Goal: Communication & Community: Answer question/provide support

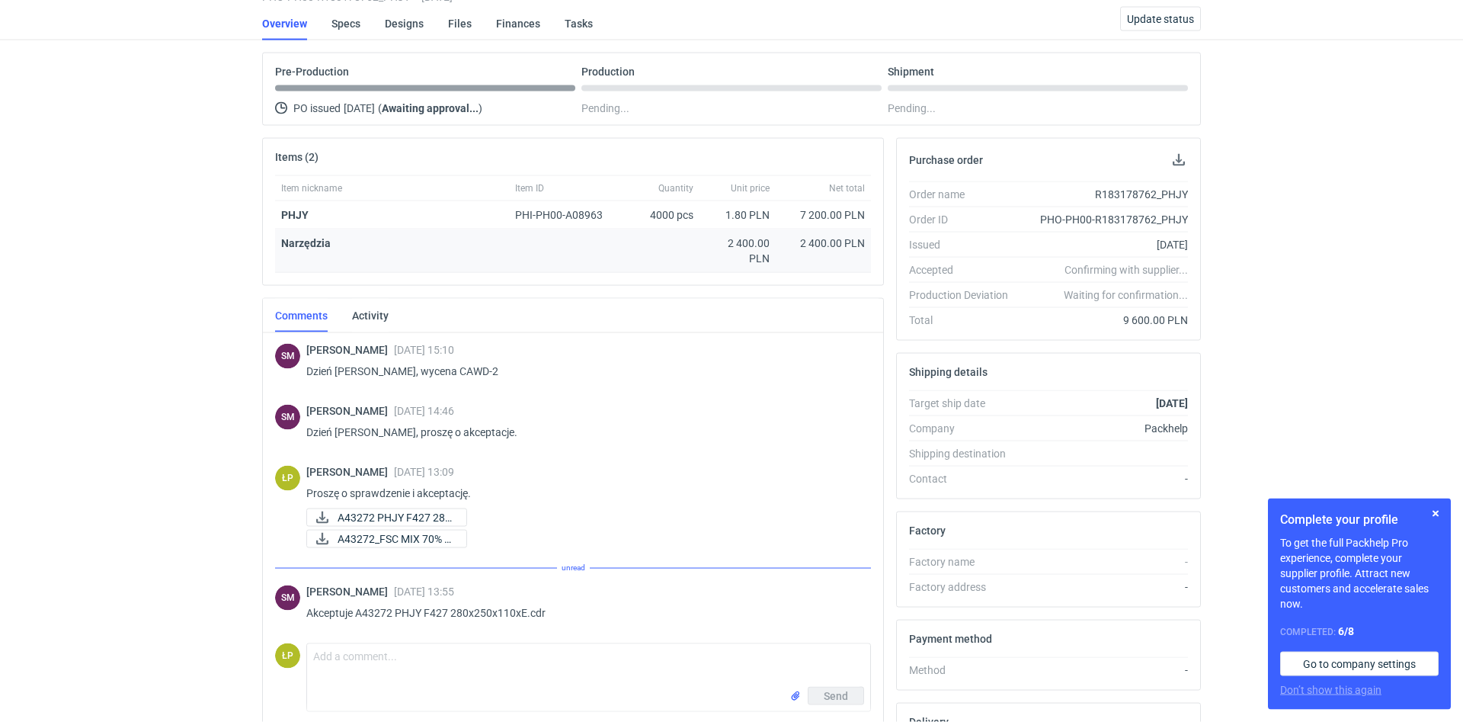
scroll to position [139, 0]
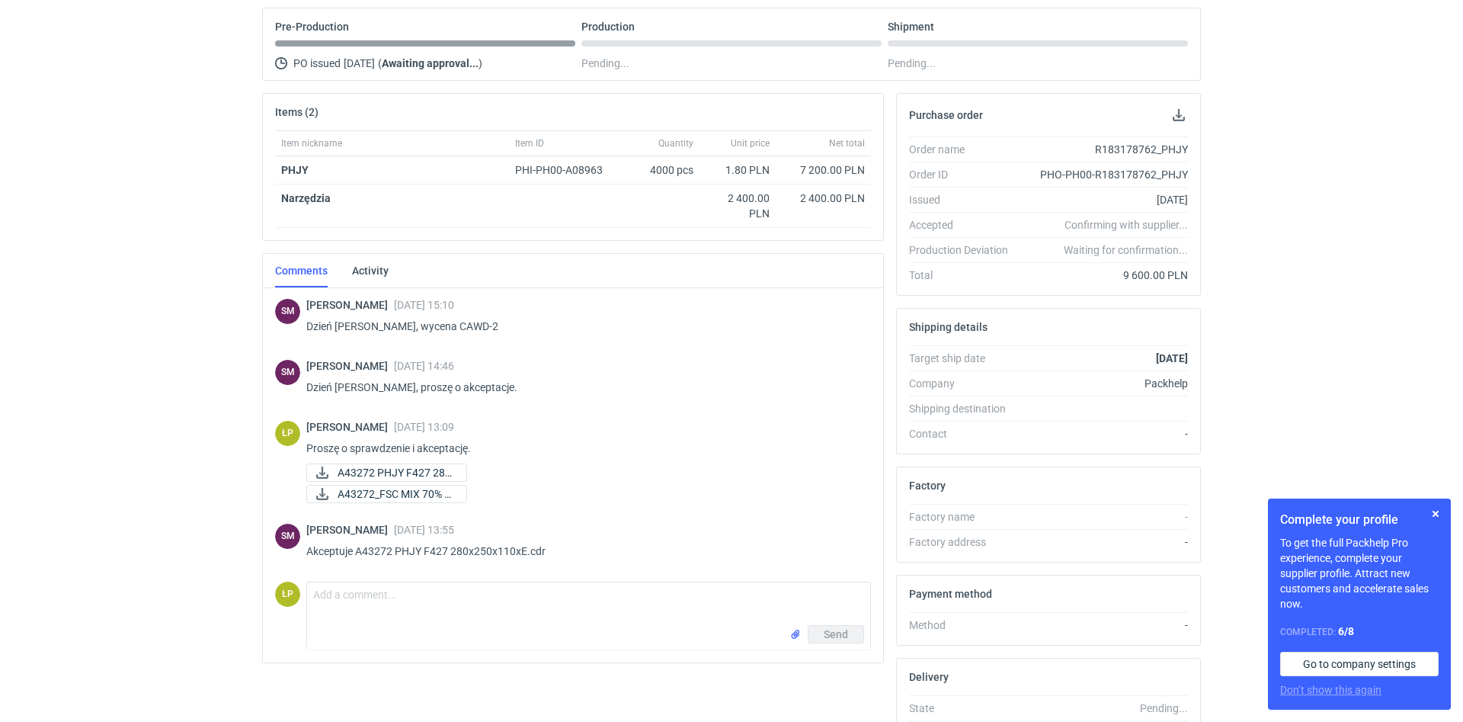
click at [219, 405] on div "RFQs Specs Designs Items Orders Customers Tools Analytics 11 36 99+ ŁP Łukasz P…" at bounding box center [731, 222] width 1463 height 722
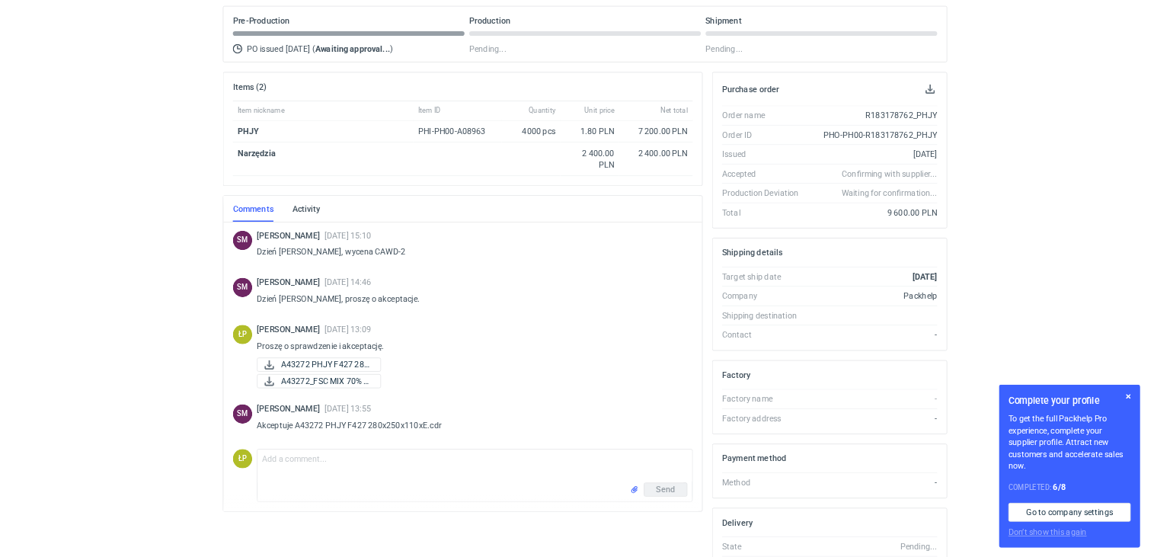
scroll to position [10, 0]
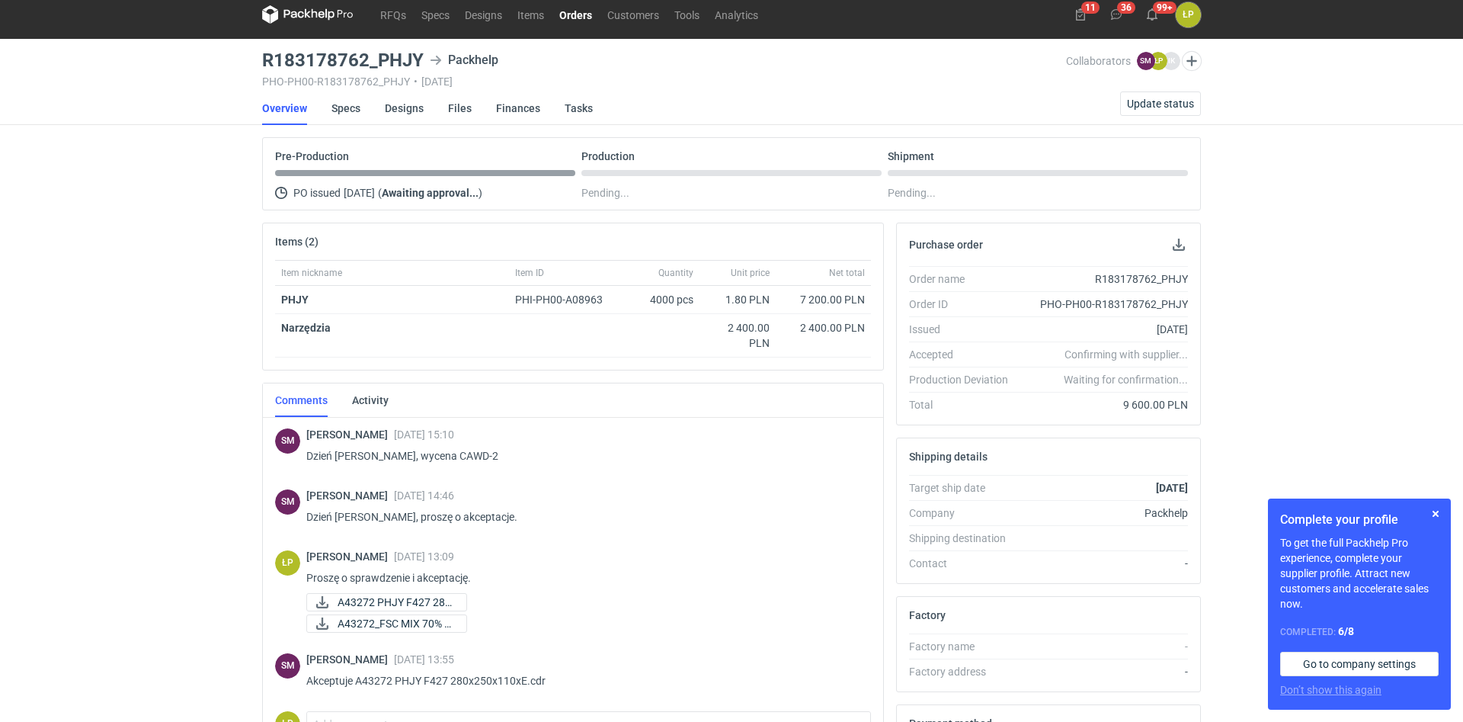
click at [257, 426] on div "Items (2) Item nickname Item ID Quantity Unit price Net total PHJY PHI-PH00-A08…" at bounding box center [573, 571] width 634 height 698
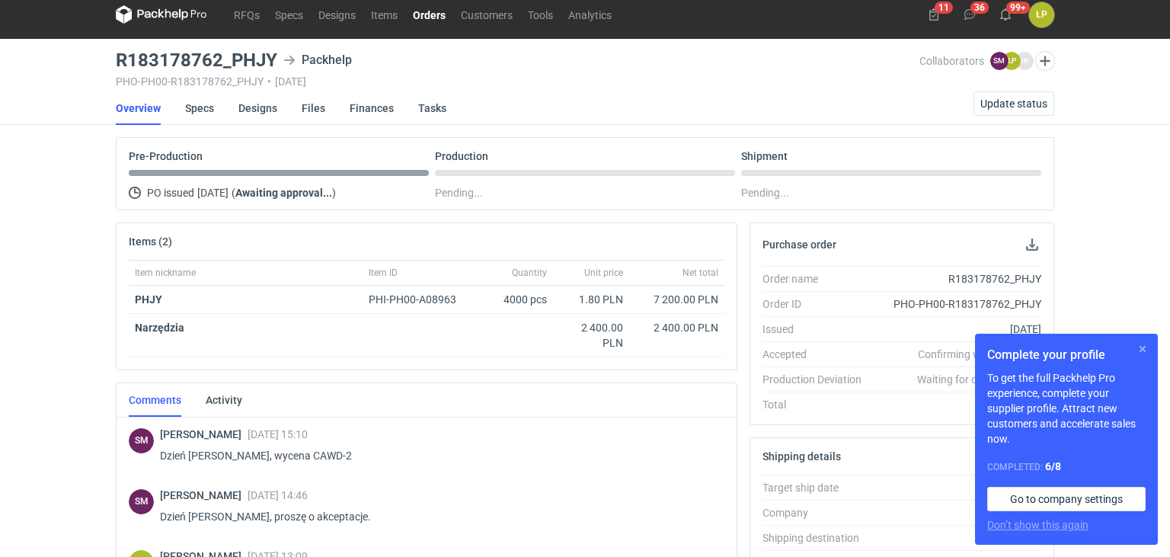
click at [1146, 347] on button "button" at bounding box center [1143, 349] width 18 height 18
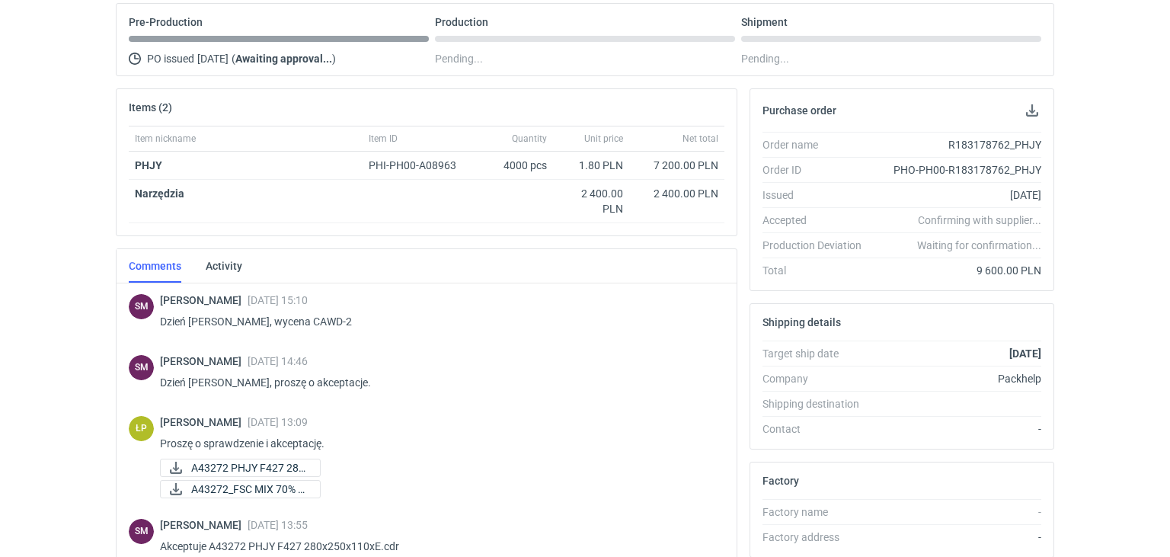
scroll to position [0, 0]
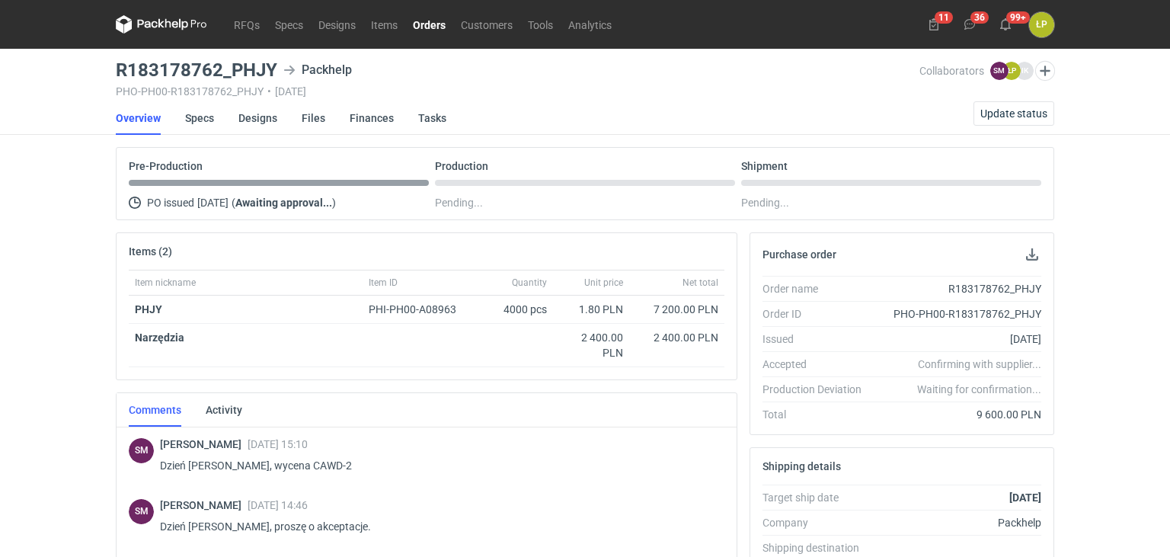
click at [417, 26] on link "Orders" at bounding box center [429, 24] width 48 height 18
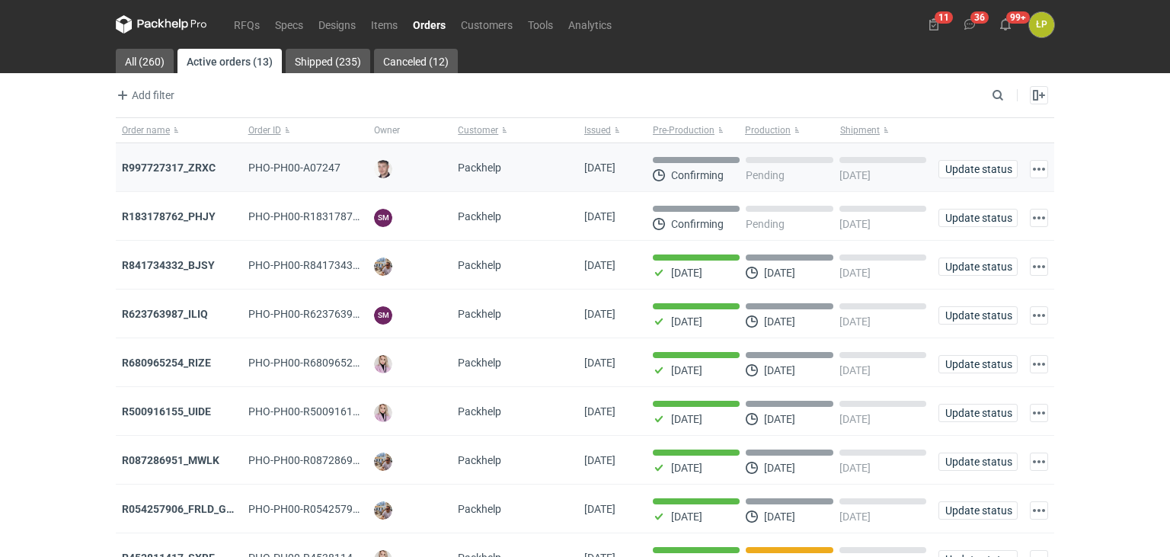
click at [199, 160] on div "R997727317_ZRXC" at bounding box center [179, 167] width 114 height 15
click at [199, 169] on strong "R997727317_ZRXC" at bounding box center [169, 168] width 94 height 12
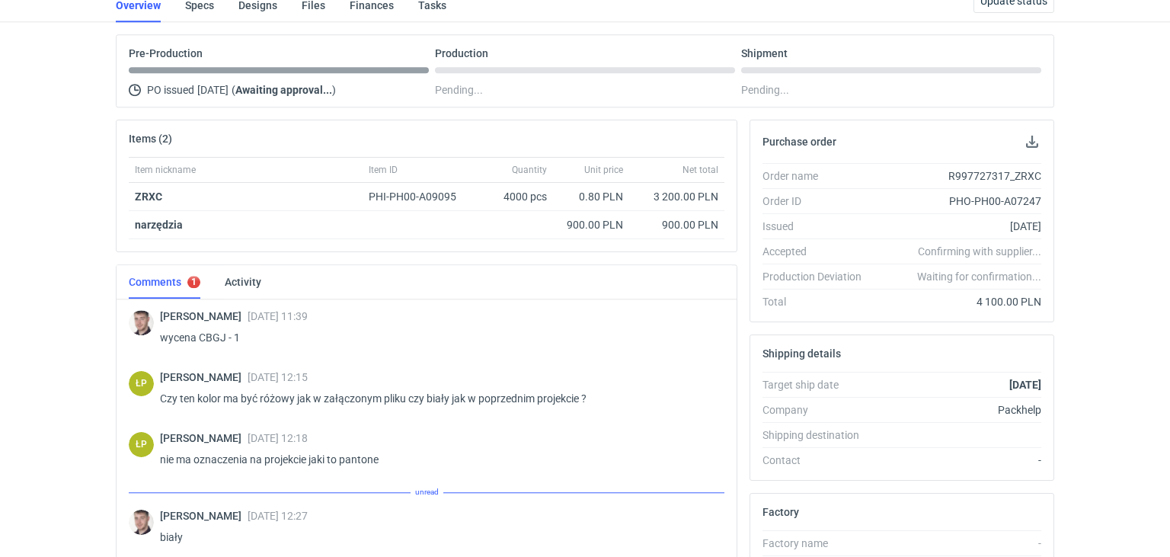
scroll to position [115, 0]
click at [264, 6] on link "Designs" at bounding box center [257, 3] width 39 height 34
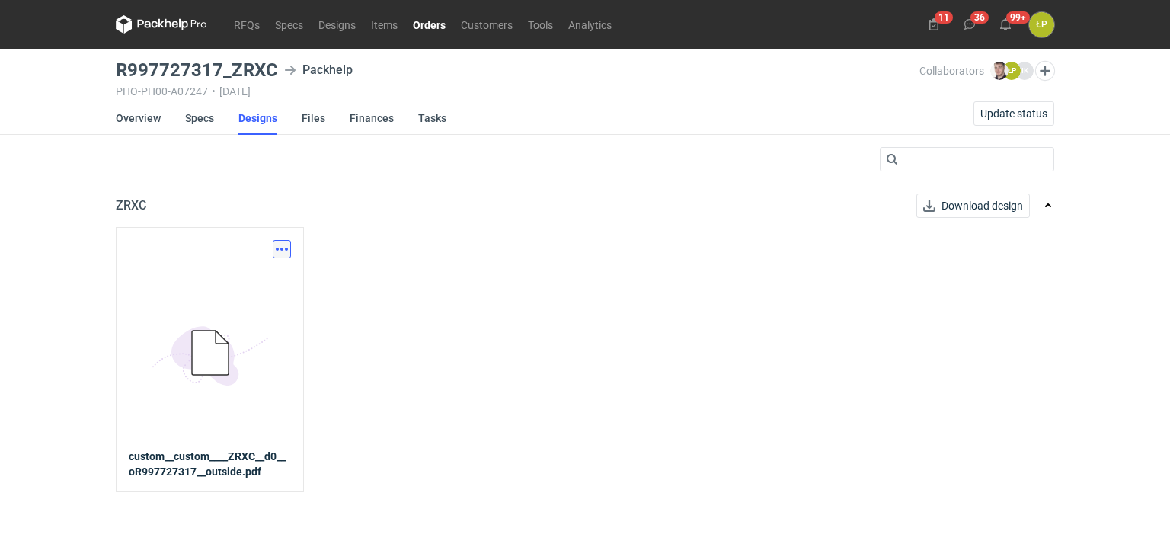
click at [282, 245] on button "button" at bounding box center [282, 249] width 18 height 18
click at [276, 272] on link "Download design part" at bounding box center [215, 282] width 140 height 24
click at [279, 248] on button "button" at bounding box center [282, 249] width 18 height 18
click at [273, 272] on link "Download design part" at bounding box center [215, 282] width 140 height 24
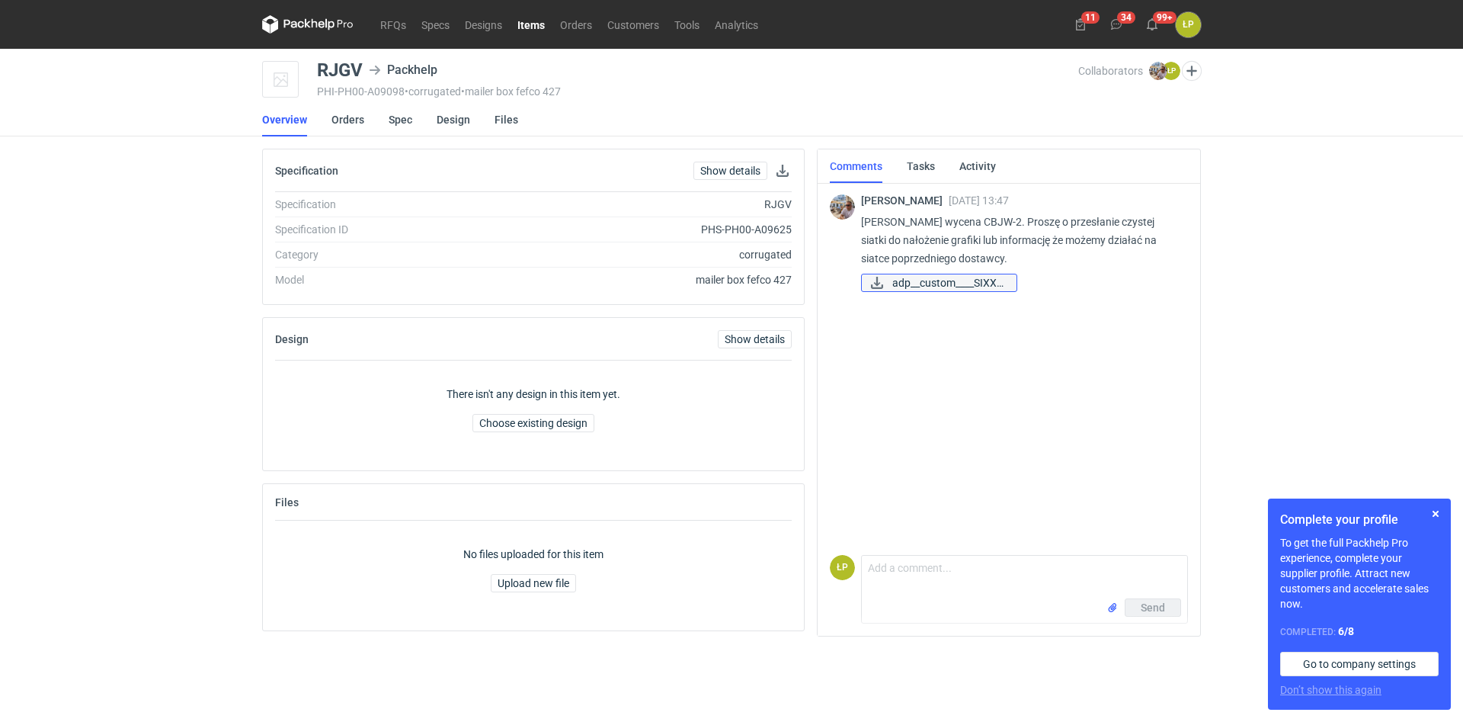
click at [731, 283] on span "adp__custom____SIXX_..." at bounding box center [948, 282] width 112 height 17
click at [731, 224] on p "Panie Łukaszu wycena CBJW-2. Proszę o przesłanie czystej siatki do nałożenie gr…" at bounding box center [1018, 240] width 315 height 55
copy p "CBJW"
click at [731, 512] on button "button" at bounding box center [1435, 513] width 18 height 18
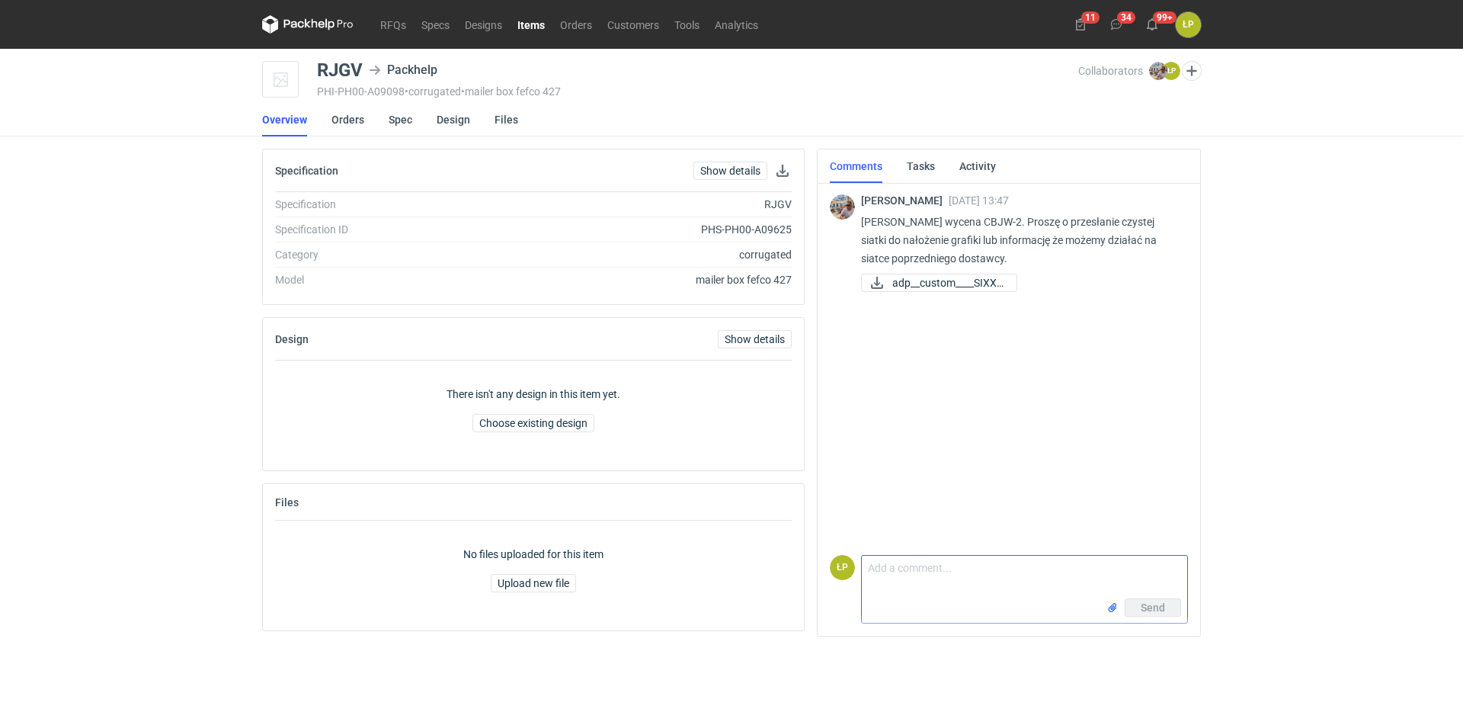
drag, startPoint x: 930, startPoint y: 570, endPoint x: 922, endPoint y: 566, distance: 9.2
click at [731, 551] on textarea "Comment message" at bounding box center [1024, 576] width 325 height 43
drag, startPoint x: 1029, startPoint y: 572, endPoint x: 1005, endPoint y: 574, distance: 23.7
click at [731, 551] on textarea "Dziękuję, przesyłam do grafika." at bounding box center [1024, 576] width 325 height 43
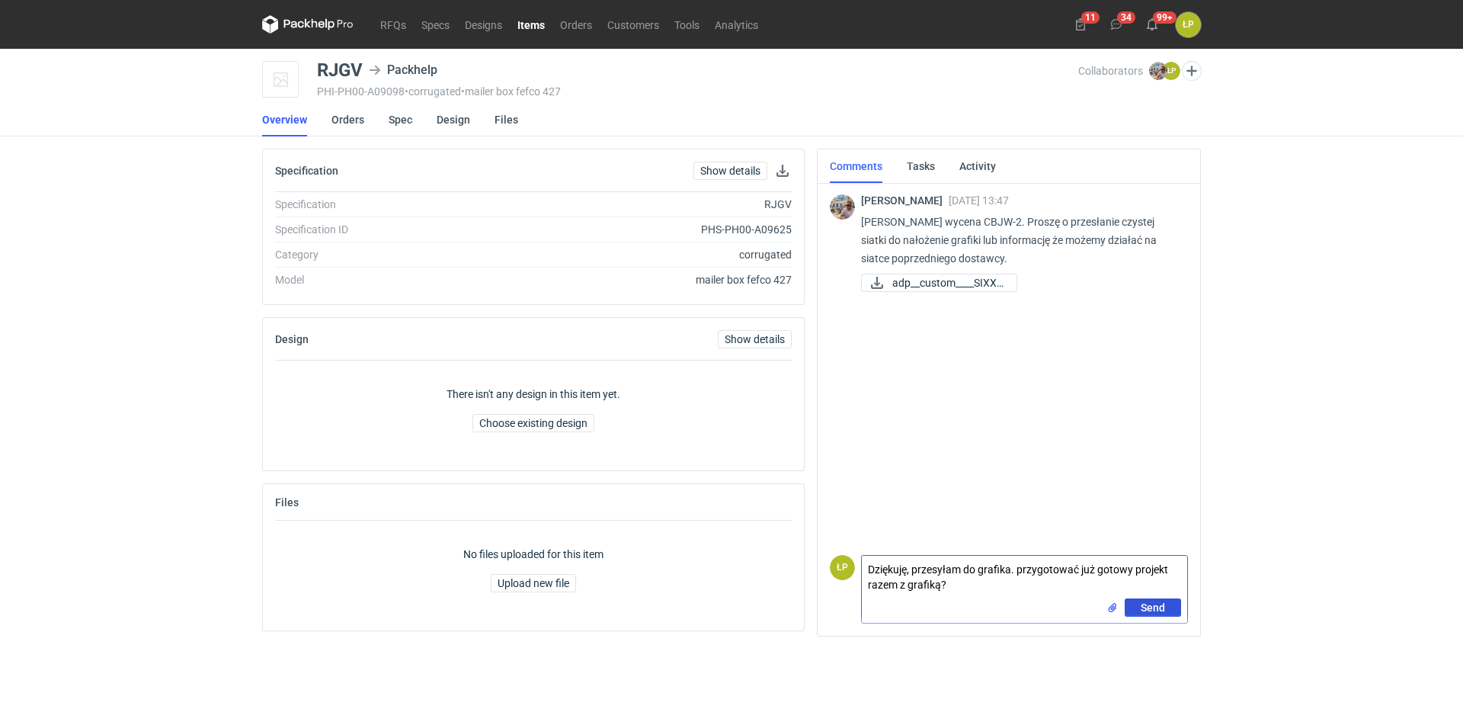
type textarea "Dziękuję, przesyłam do grafika. przygotować już gotowy projekt razem z grafiką?"
click at [731, 551] on span "Send" at bounding box center [1153, 607] width 24 height 11
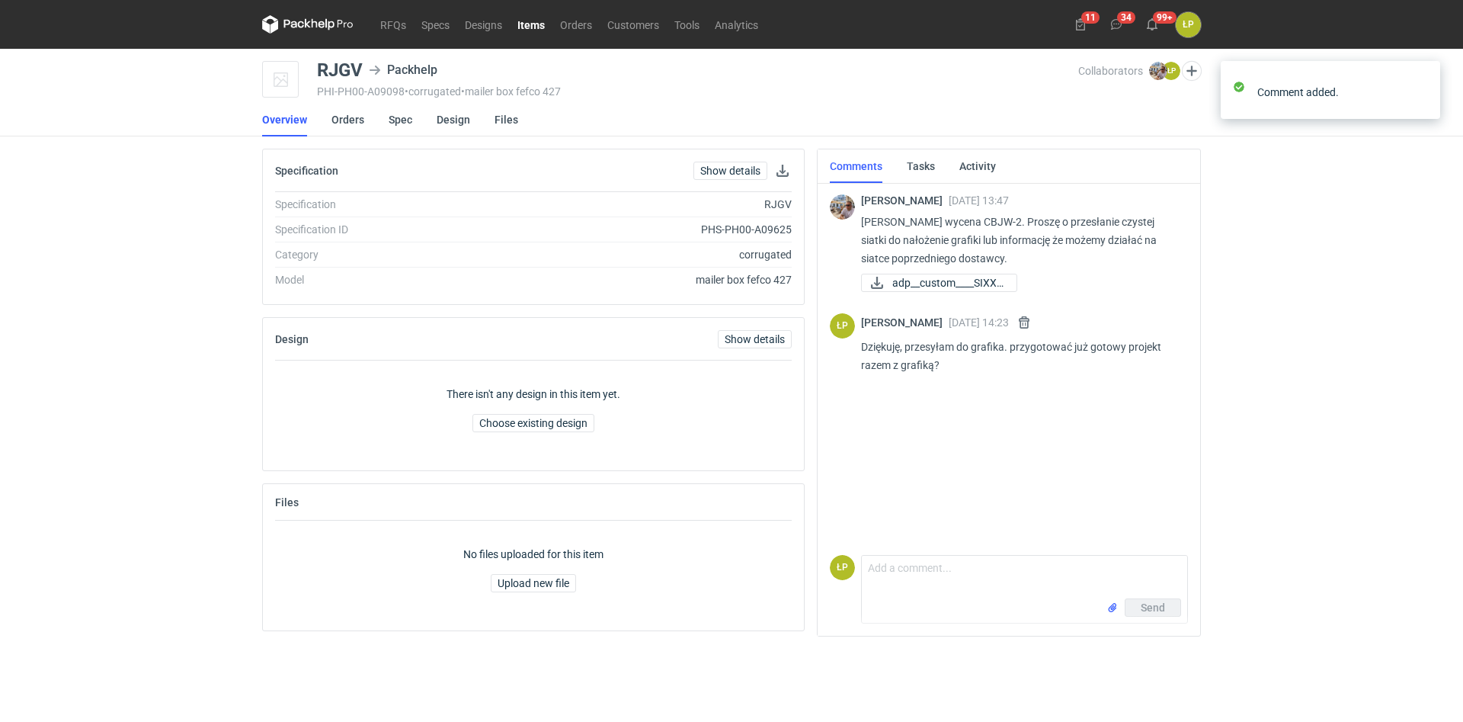
click at [731, 551] on div "RFQs Specs Designs Items Orders Customers Tools Analytics 11 34 99+ ŁP Łukasz P…" at bounding box center [731, 361] width 1463 height 722
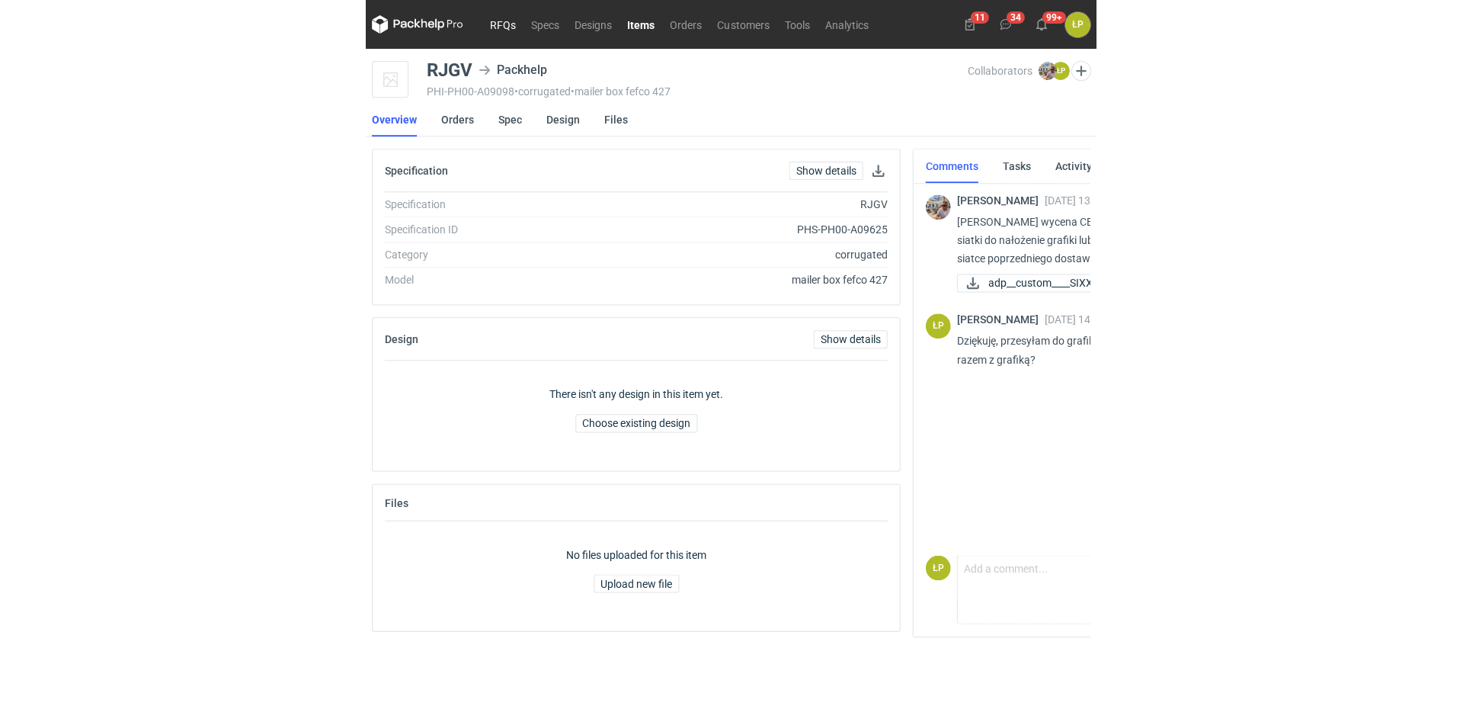
scroll to position [0, 184]
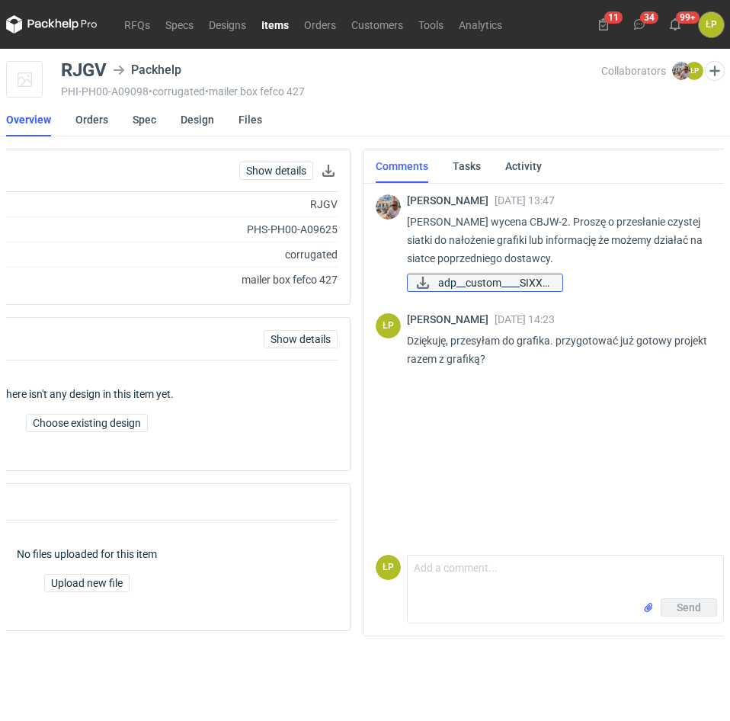
click at [492, 279] on span "adp__custom____SIXX_..." at bounding box center [494, 282] width 112 height 17
click at [66, 66] on div "RJGV" at bounding box center [84, 70] width 46 height 18
copy div "RJGV"
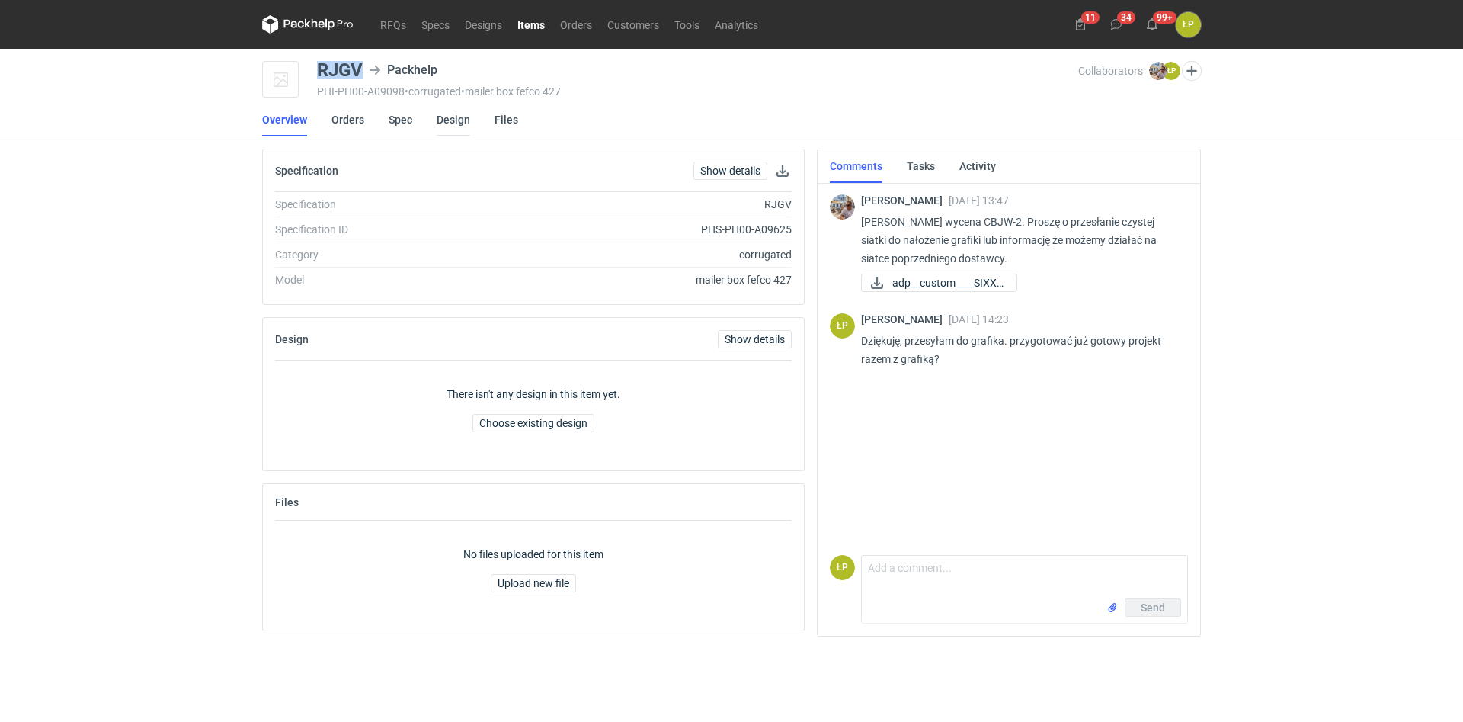
click at [448, 119] on link "Design" at bounding box center [454, 120] width 34 height 34
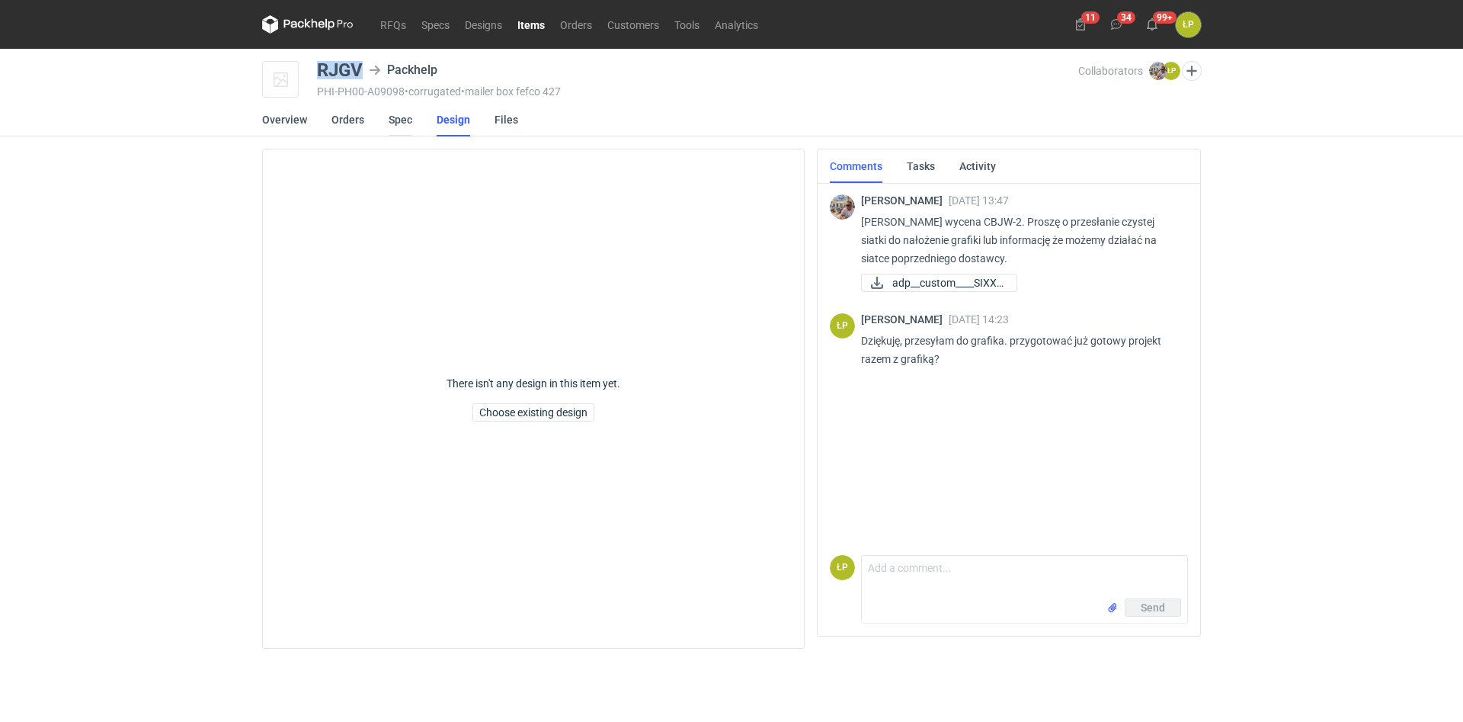
click at [408, 123] on link "Spec" at bounding box center [401, 120] width 24 height 34
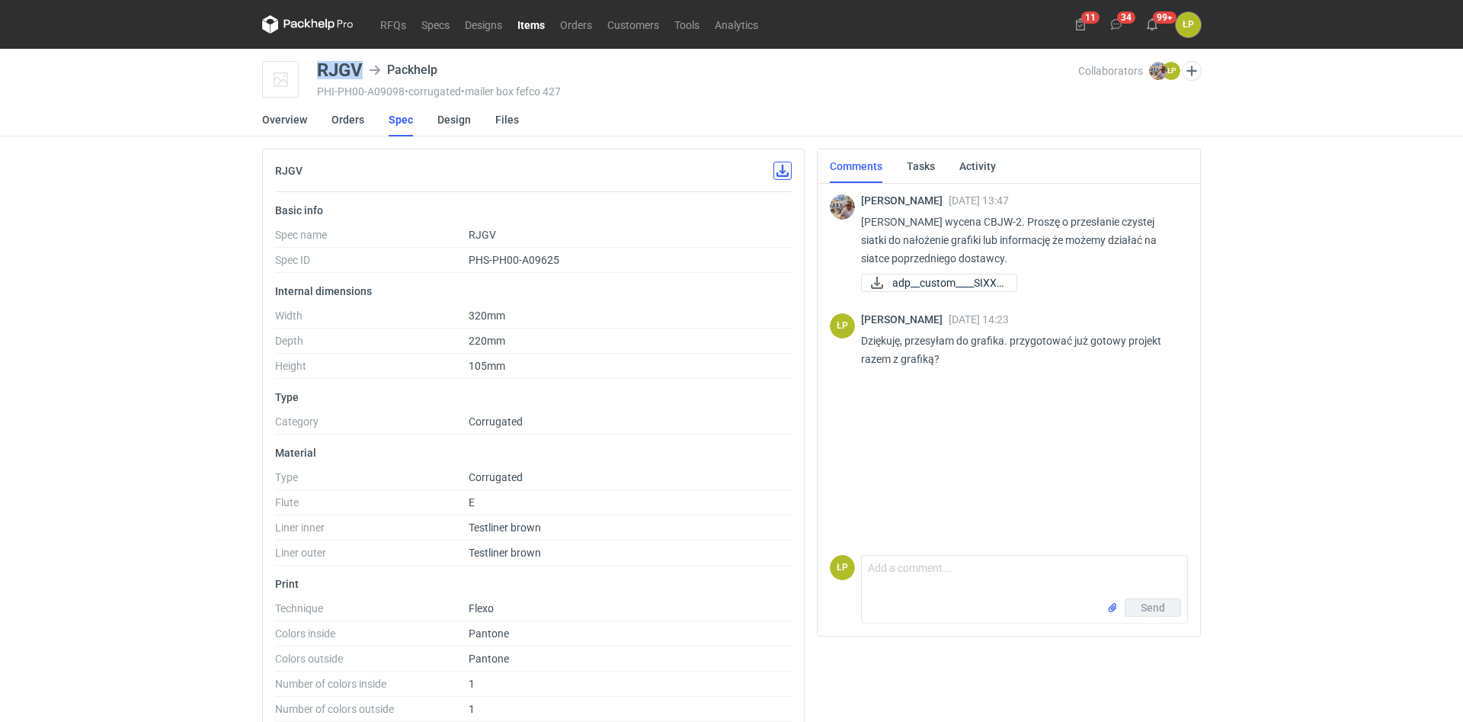
click at [731, 166] on button "button" at bounding box center [782, 171] width 18 height 18
click at [731, 286] on span "adp__custom____SIXX_..." at bounding box center [948, 282] width 112 height 17
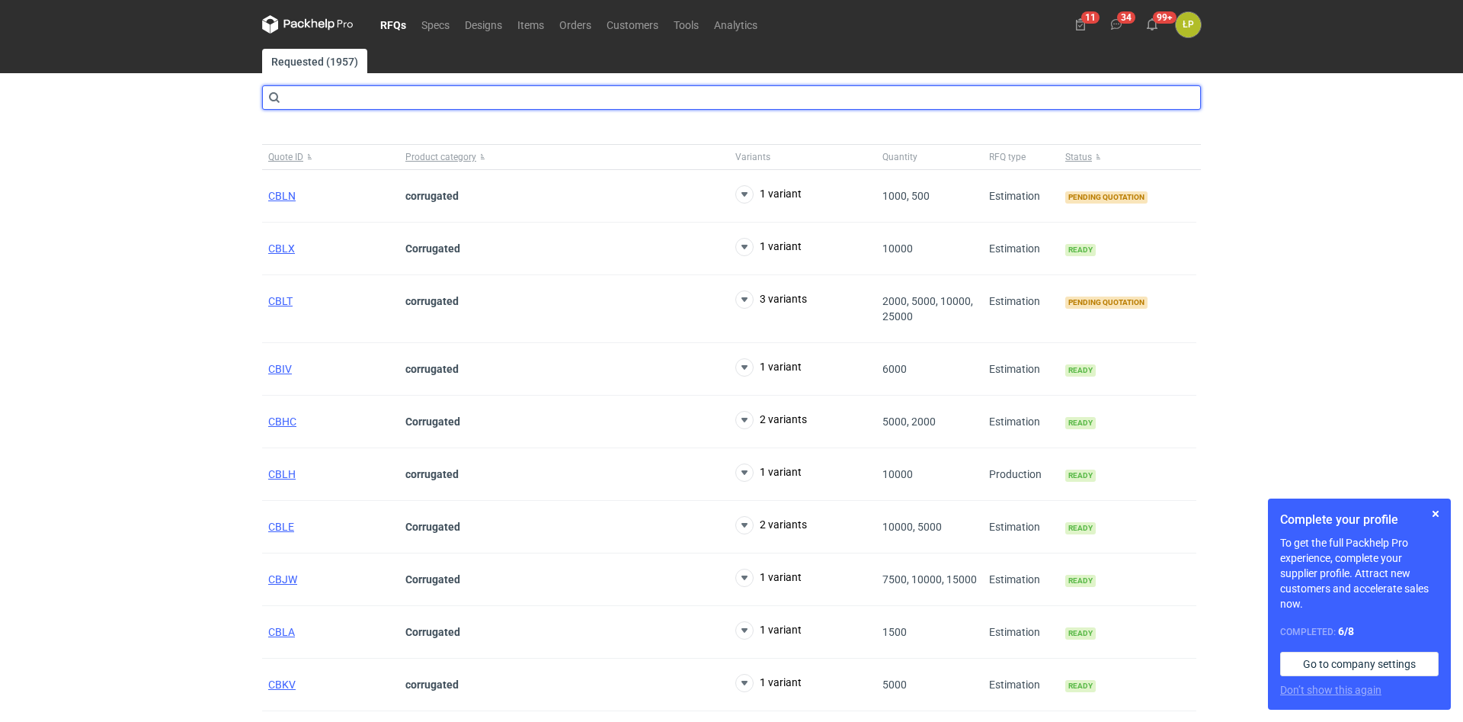
click at [373, 92] on input "text" at bounding box center [731, 97] width 939 height 24
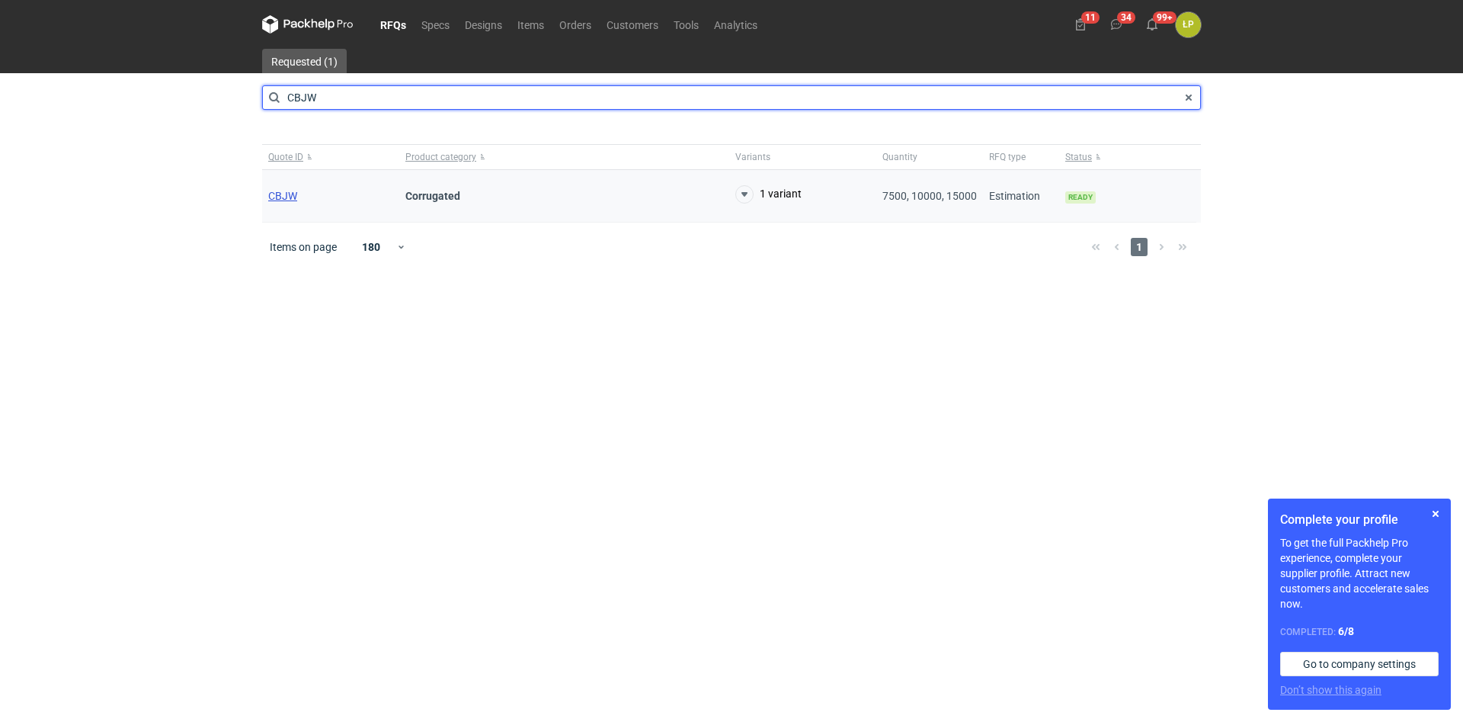
type input "CBJW"
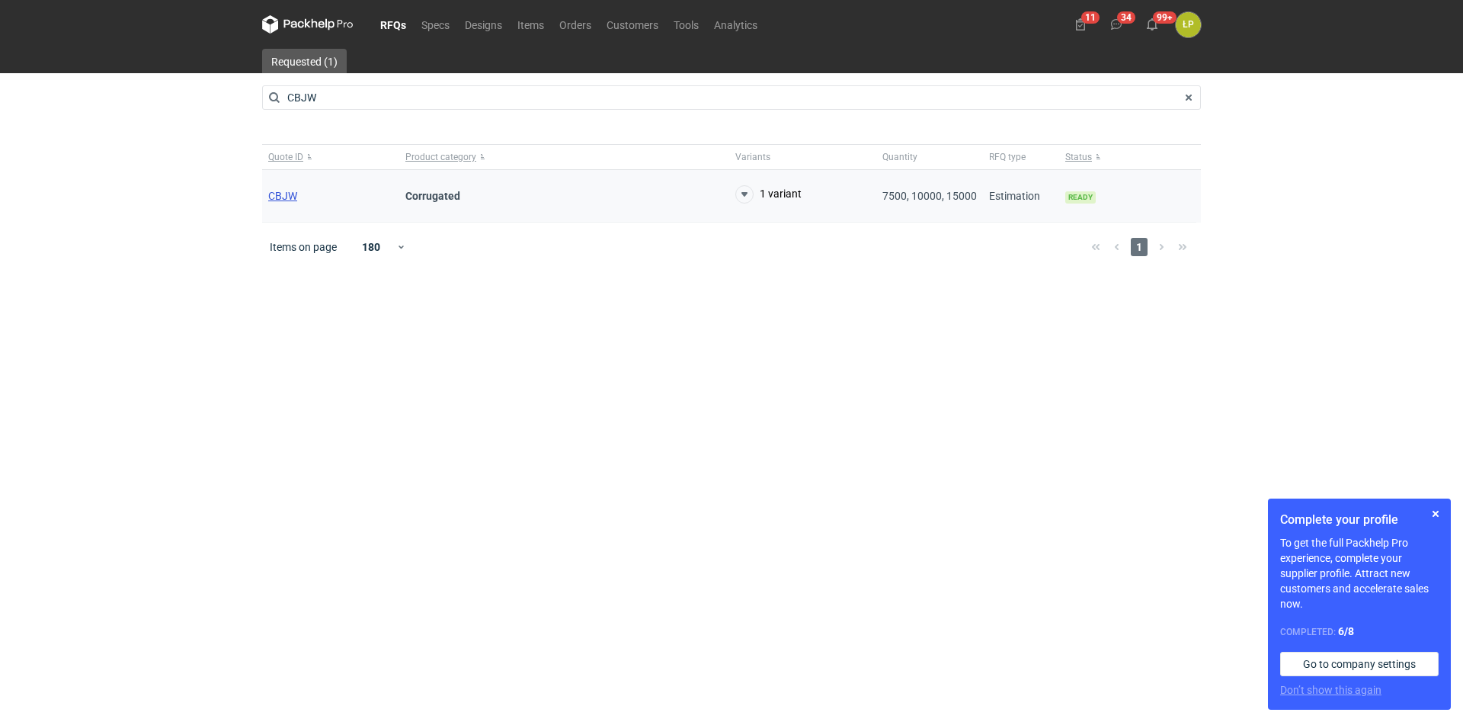
click at [287, 196] on span "CBJW" at bounding box center [282, 196] width 29 height 12
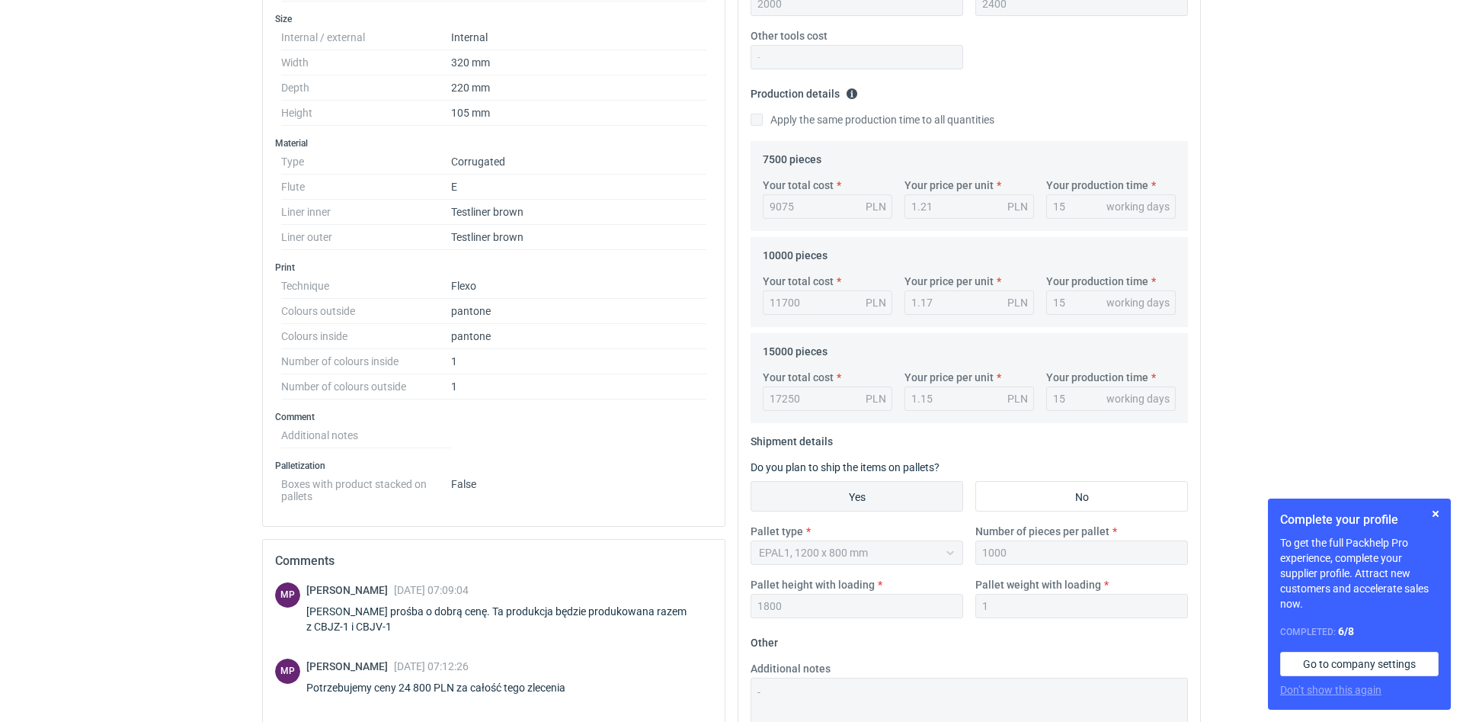
scroll to position [518, 0]
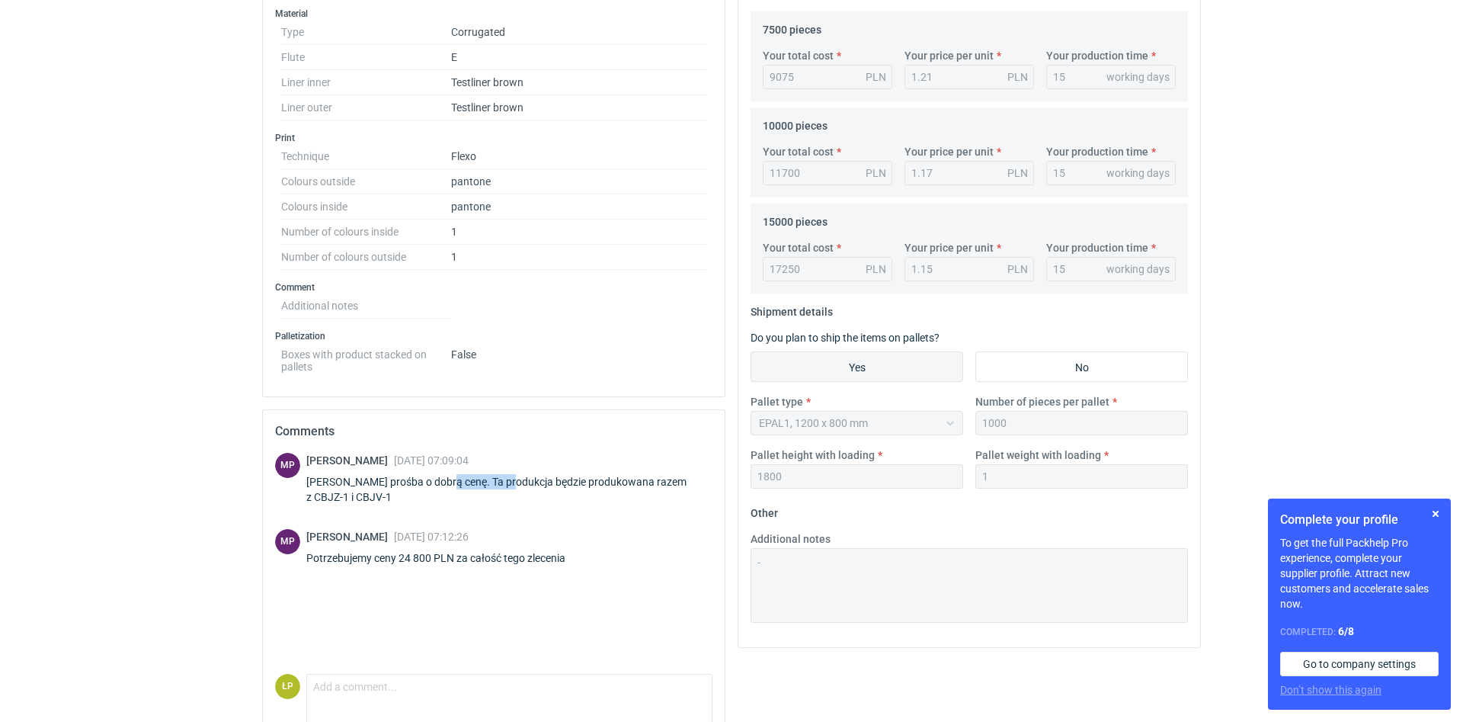
drag, startPoint x: 445, startPoint y: 478, endPoint x: 507, endPoint y: 480, distance: 61.7
click at [507, 480] on div "Panie Łukaszu prośba o dobrą cenę. Ta produkcja będzie produkowana razem z CBJZ…" at bounding box center [509, 489] width 406 height 30
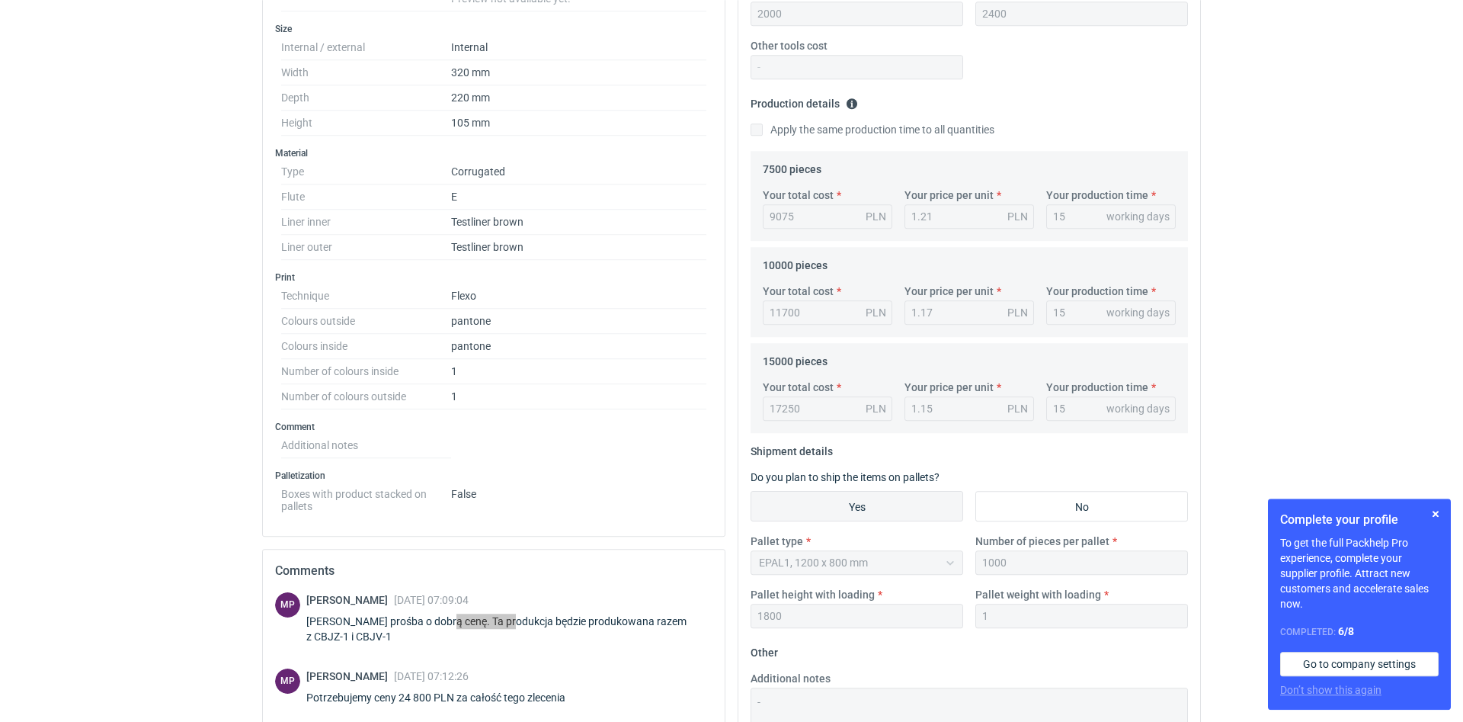
scroll to position [183, 0]
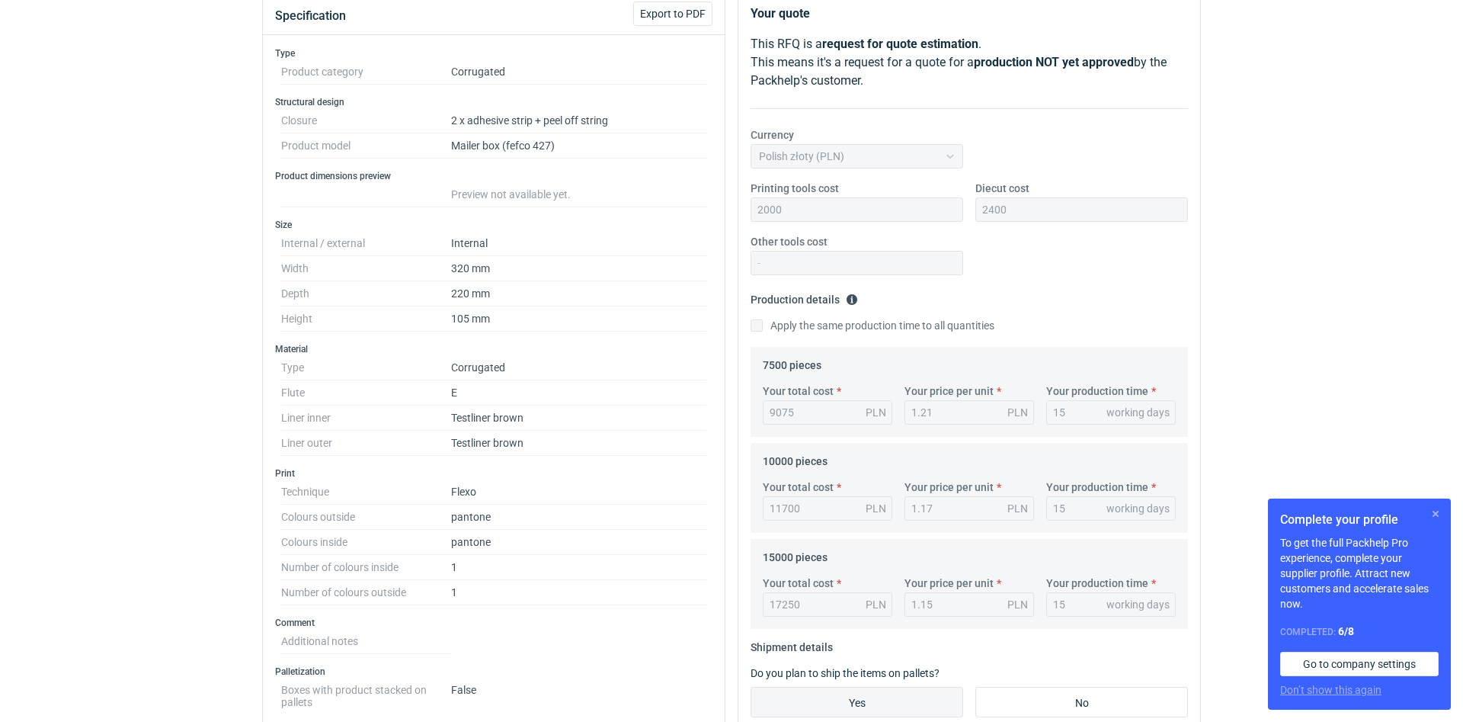
click at [1434, 514] on button "button" at bounding box center [1435, 513] width 18 height 18
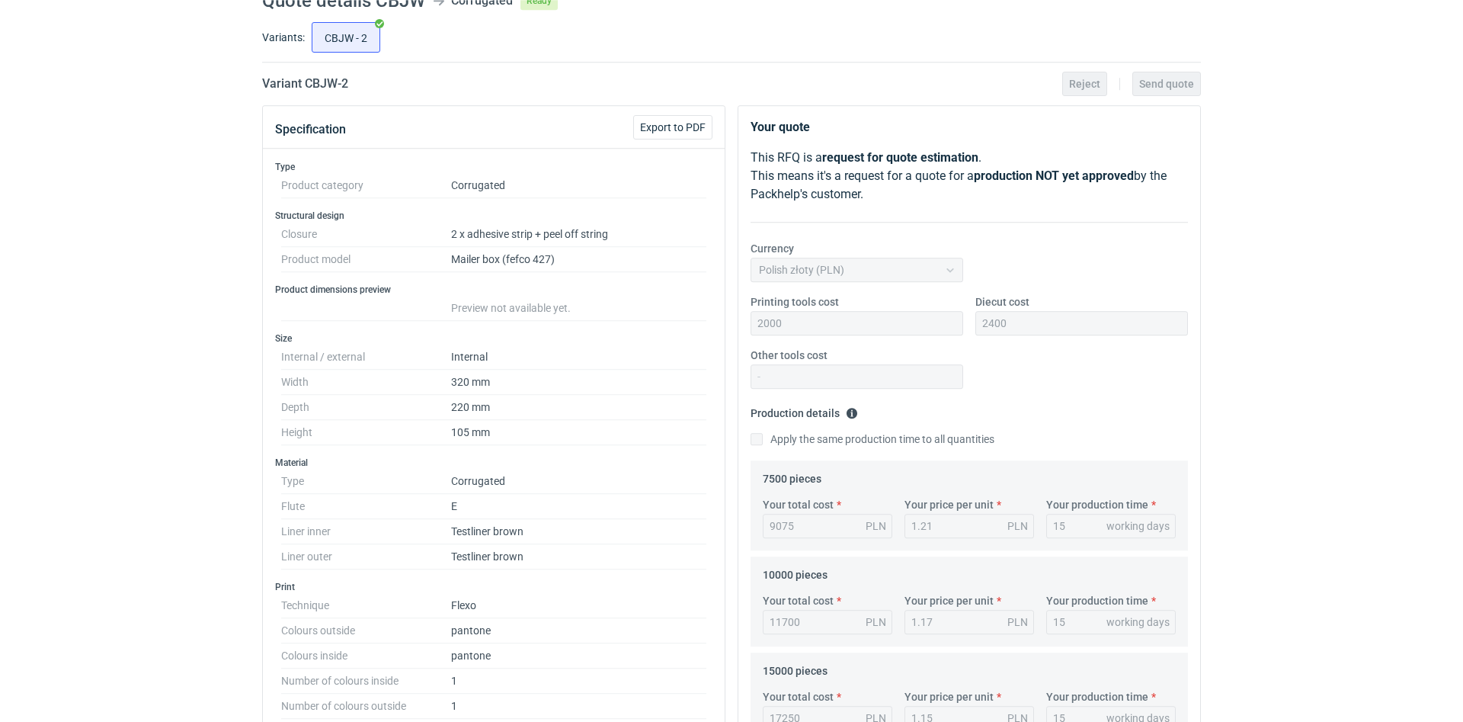
scroll to position [53, 0]
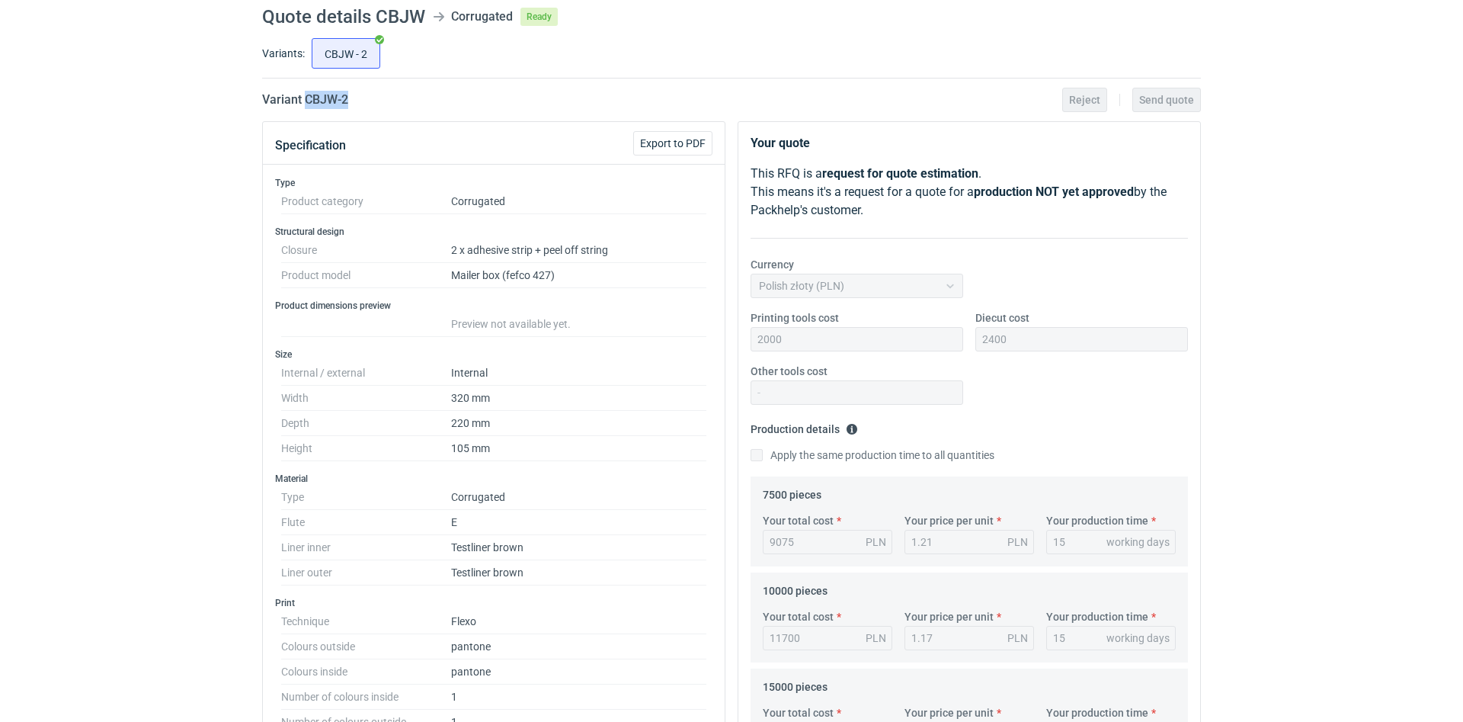
drag, startPoint x: 390, startPoint y: 105, endPoint x: 306, endPoint y: 104, distance: 84.6
click at [306, 104] on div "Variant CBJW - 2 Reject Send quote" at bounding box center [731, 100] width 939 height 18
copy h2 "CBJW - 2"
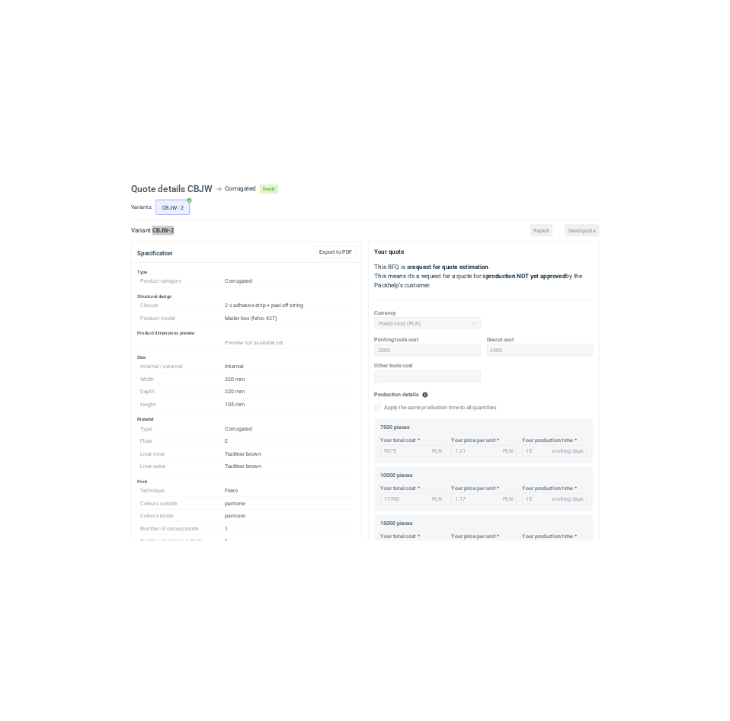
scroll to position [183, 0]
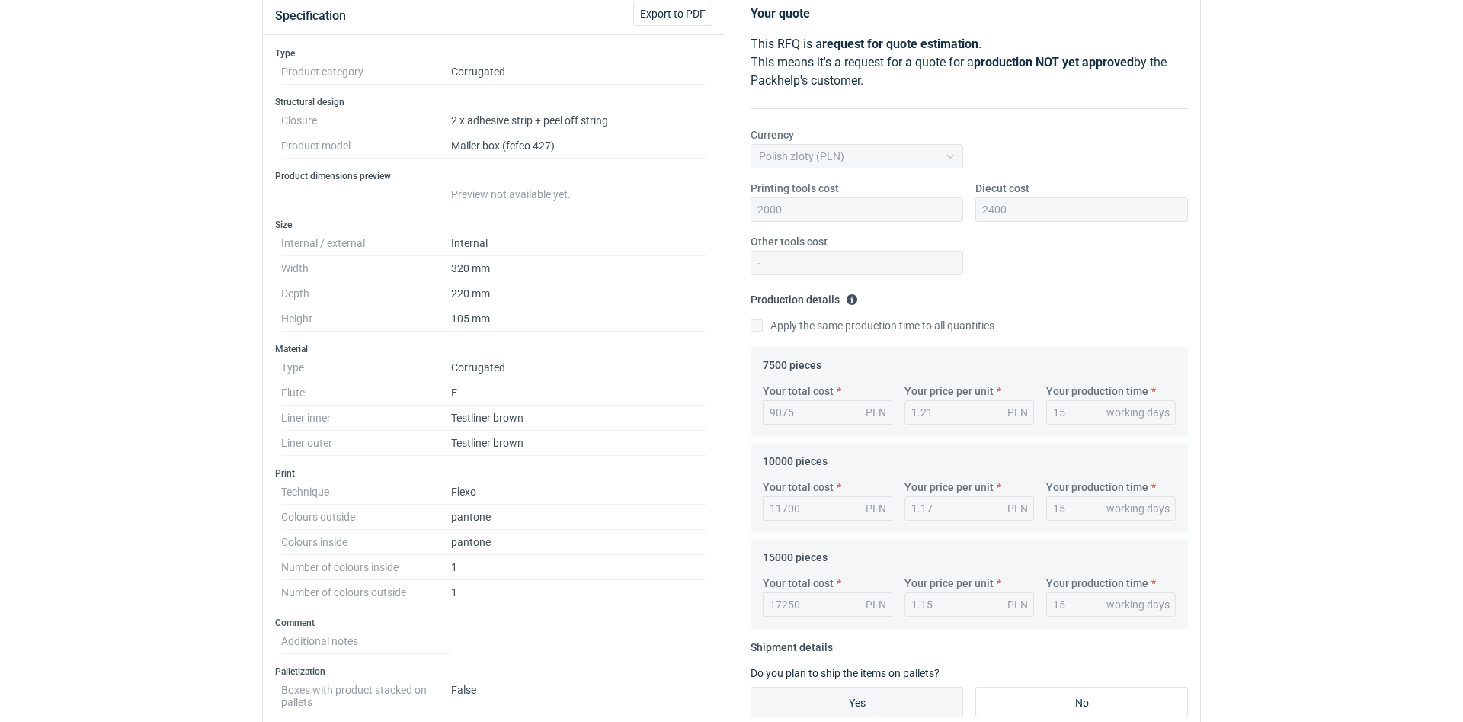
click at [1318, 446] on div "RFQs Specs Designs Items Orders Customers Tools Analytics 11 34 99+ ŁP Łukasz P…" at bounding box center [731, 178] width 1463 height 722
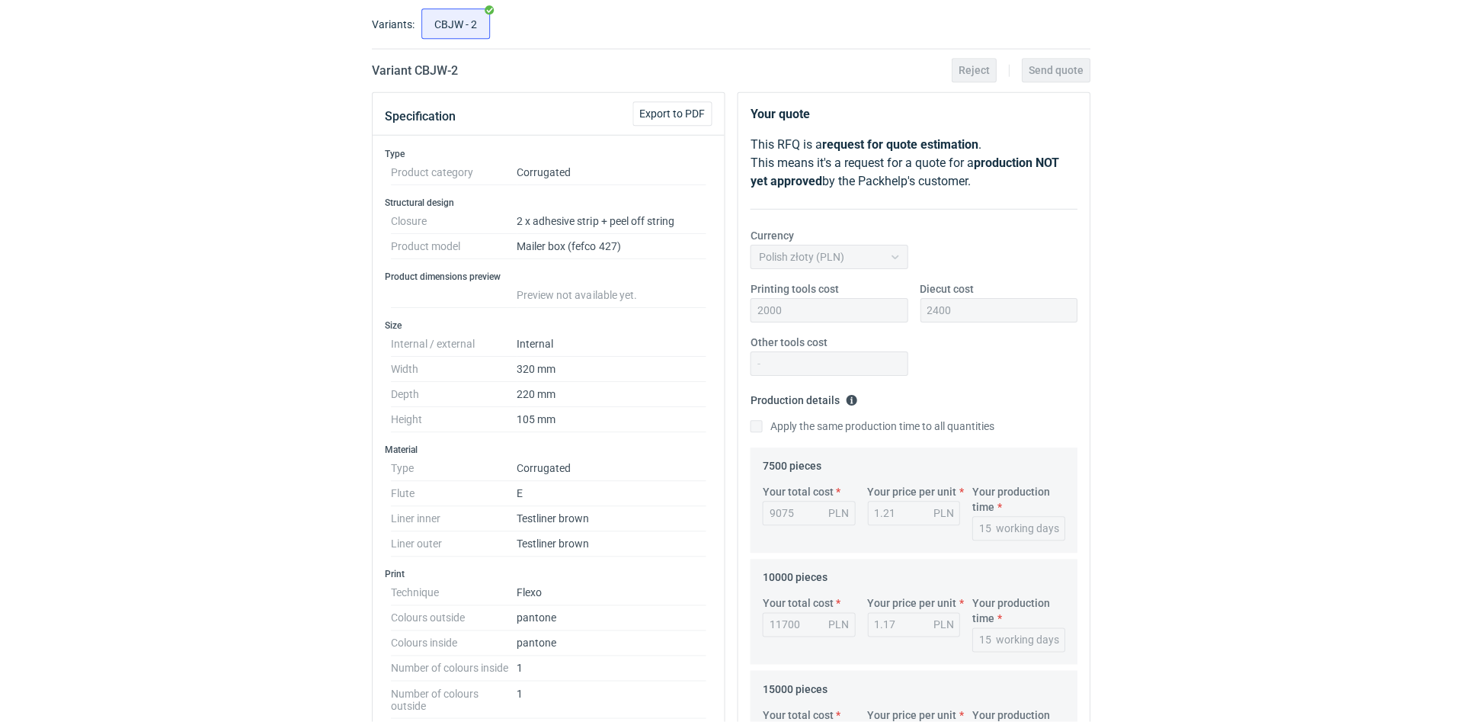
scroll to position [0, 0]
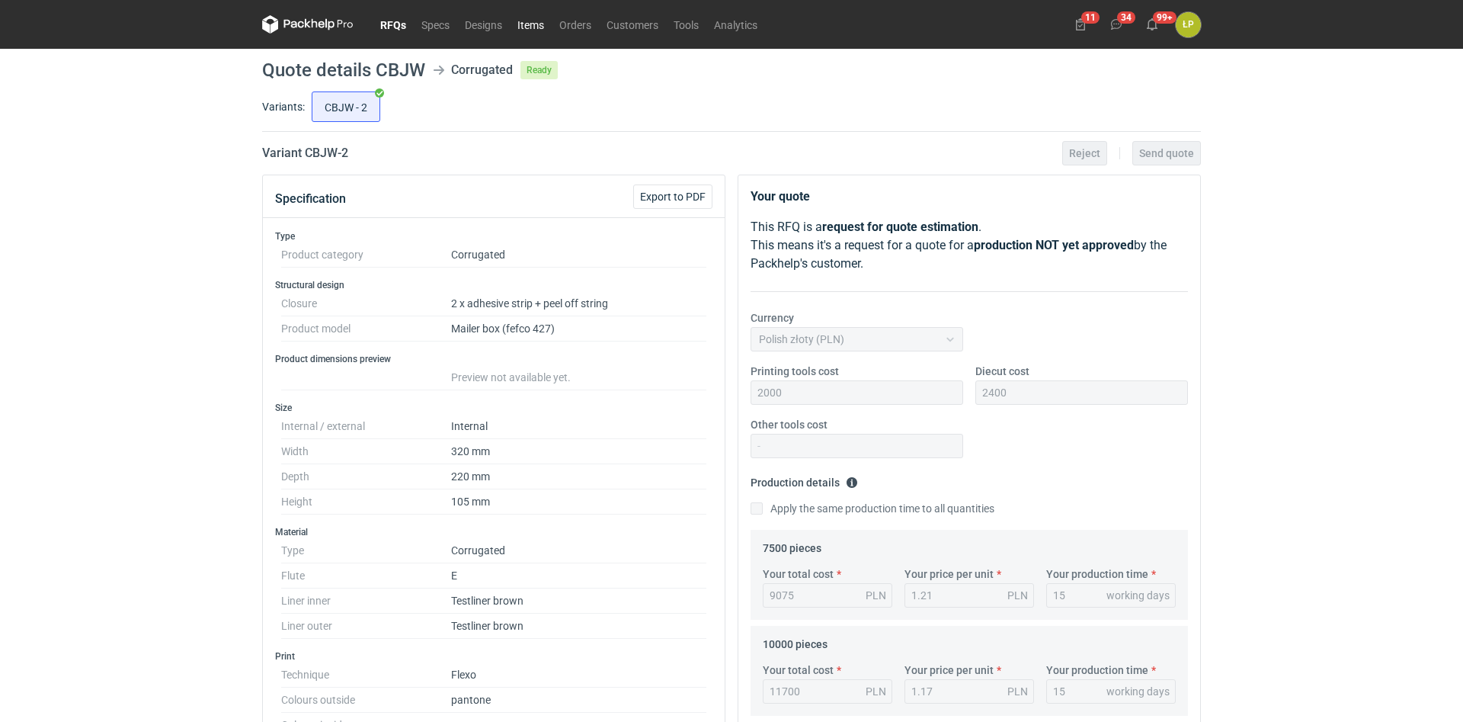
click at [532, 27] on link "Items" at bounding box center [531, 24] width 42 height 18
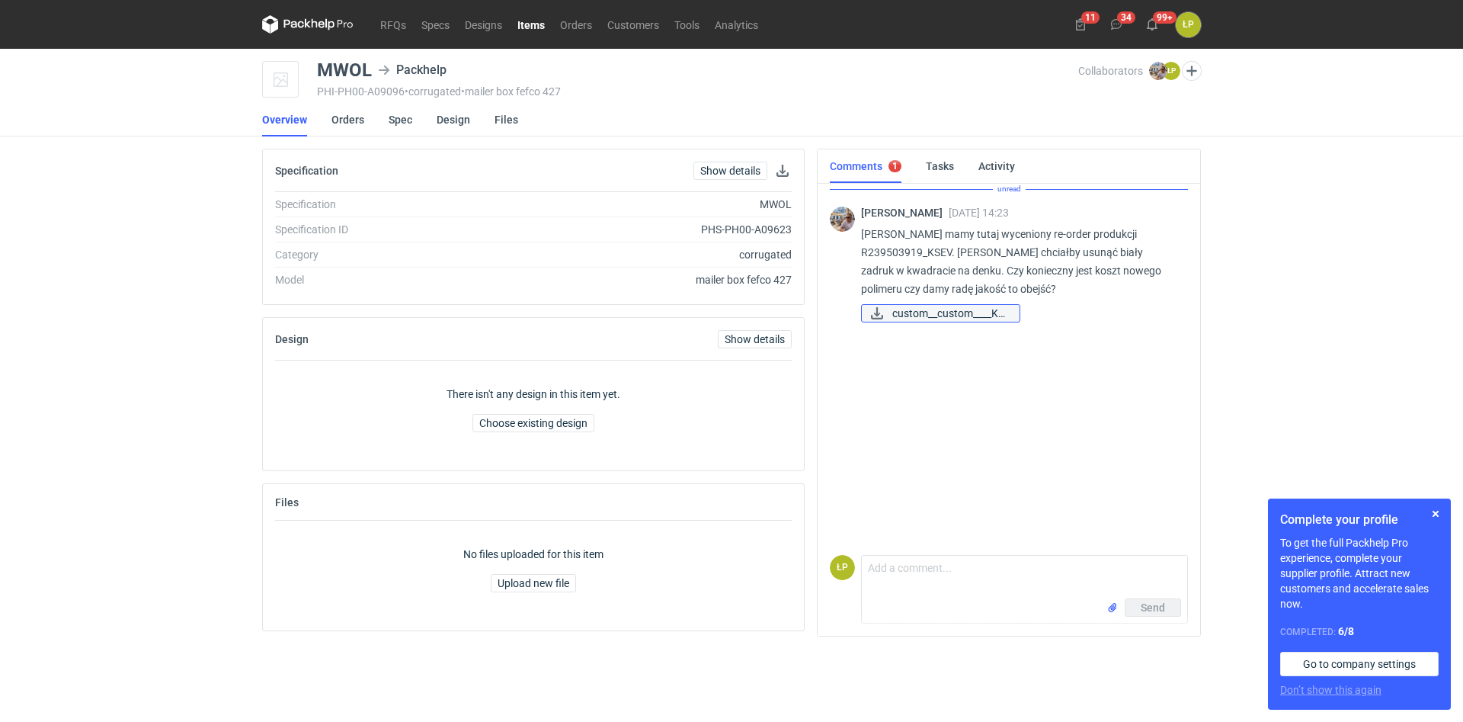
click at [939, 309] on span "custom__custom____KS..." at bounding box center [949, 313] width 115 height 17
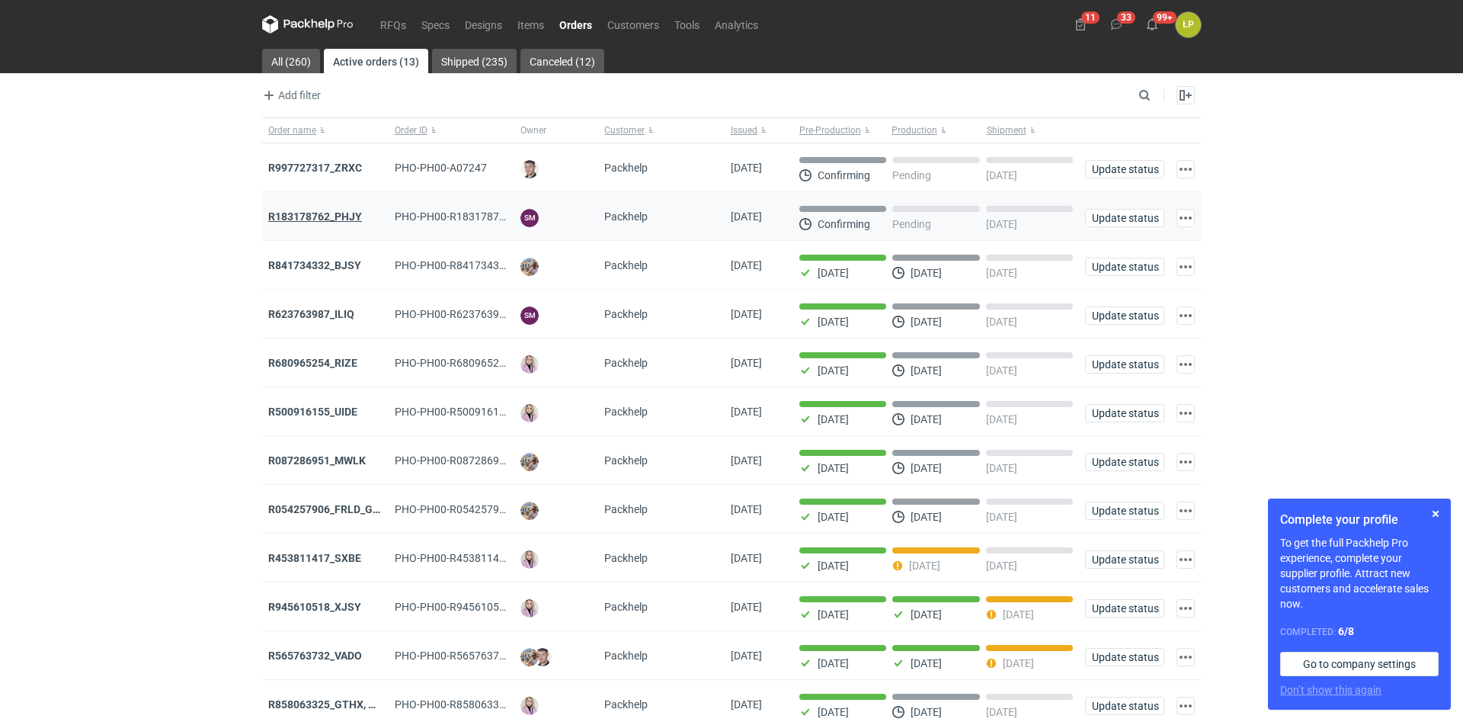
click at [345, 216] on strong "R183178762_PHJY" at bounding box center [315, 216] width 94 height 12
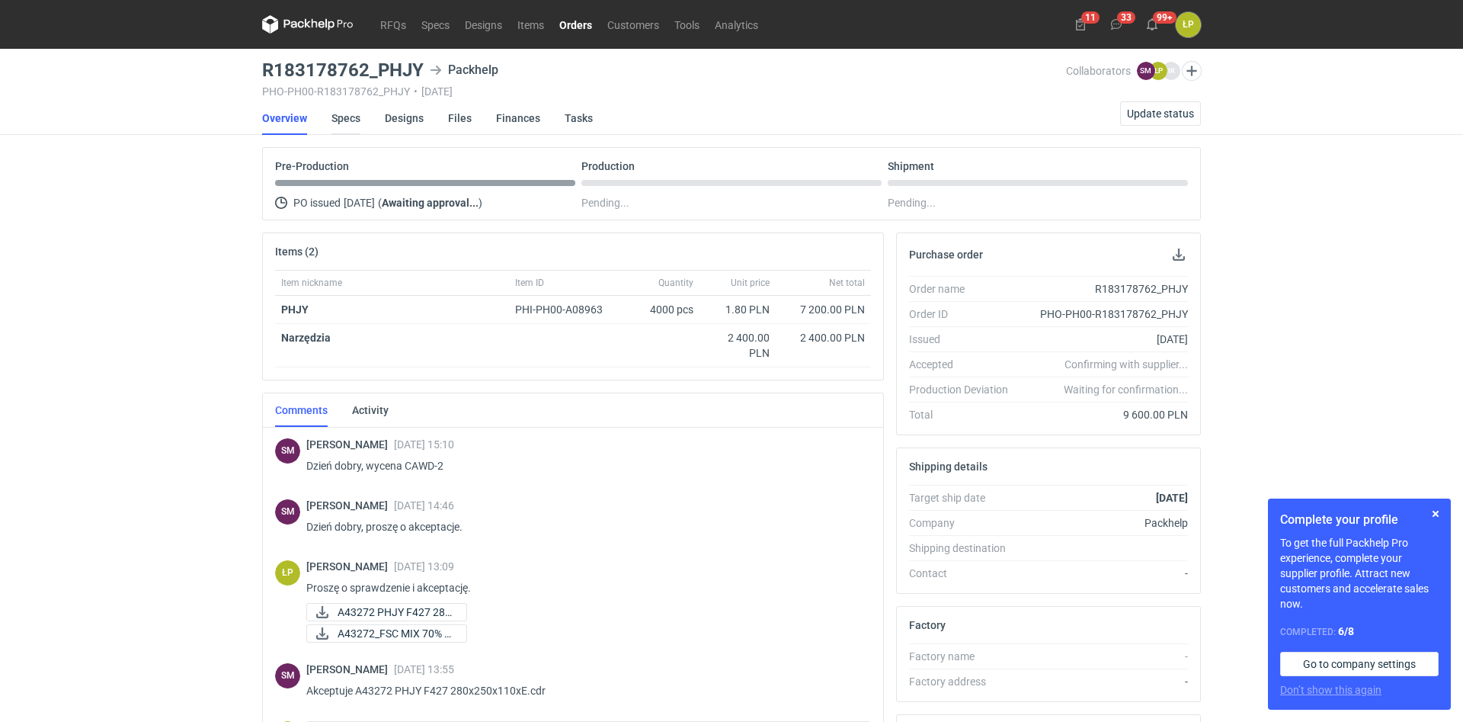
click at [352, 117] on link "Specs" at bounding box center [345, 118] width 29 height 34
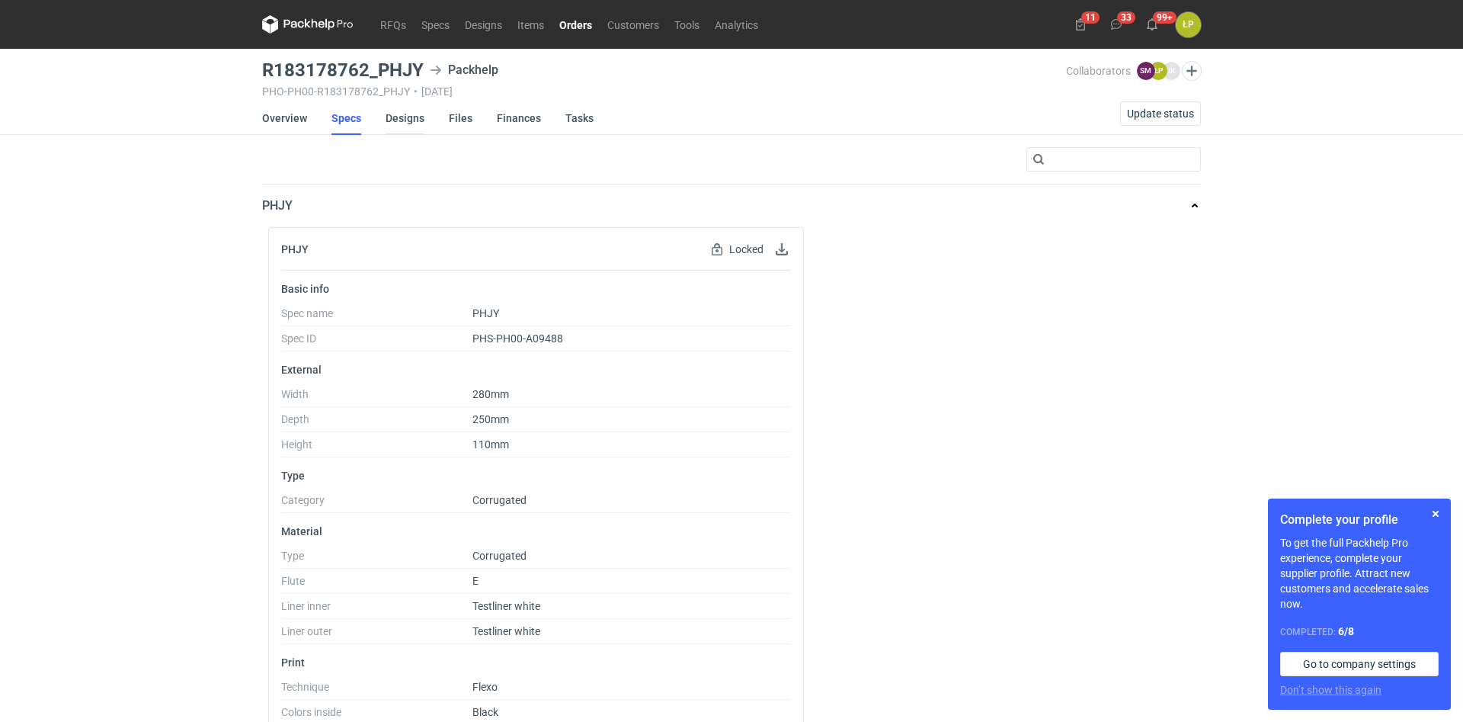
click at [398, 117] on link "Designs" at bounding box center [405, 118] width 39 height 34
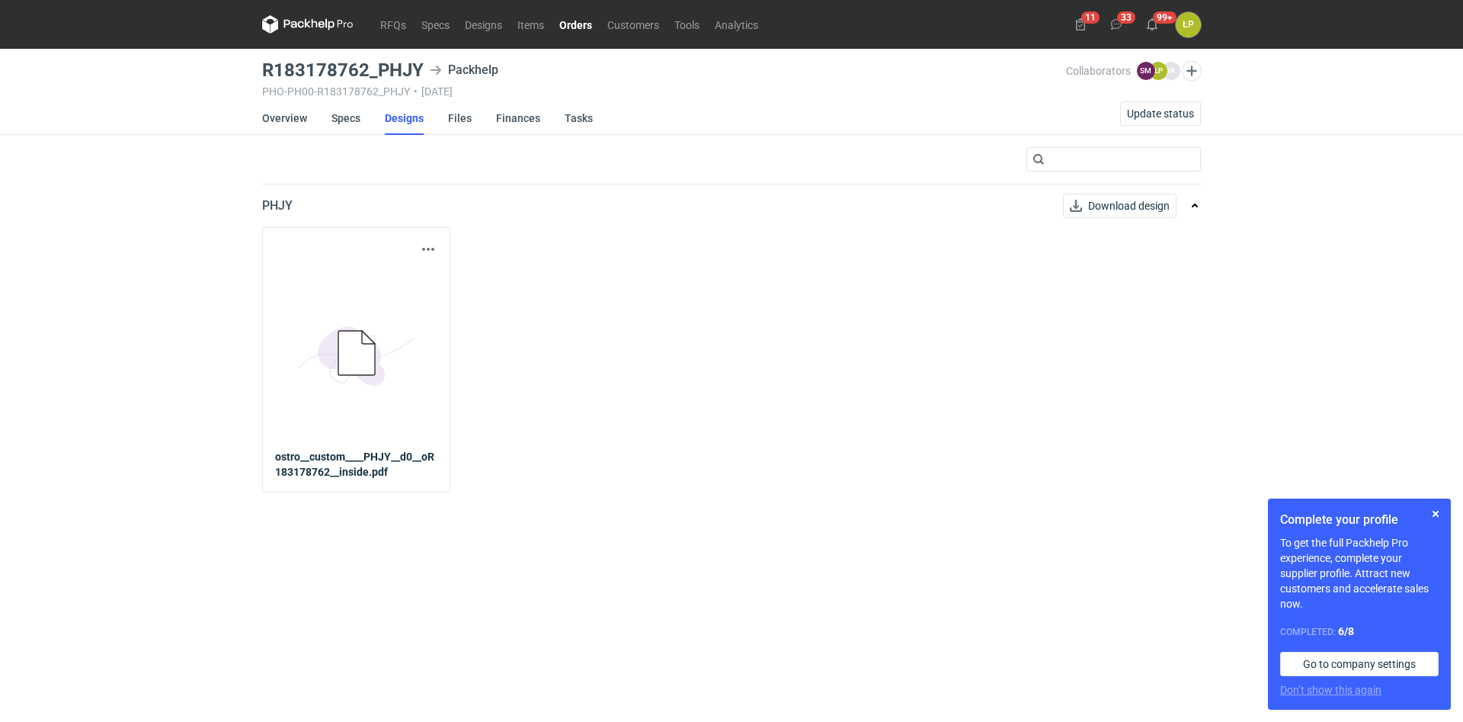
click at [363, 117] on li "Specs" at bounding box center [357, 118] width 53 height 34
click at [358, 119] on link "Specs" at bounding box center [345, 118] width 29 height 34
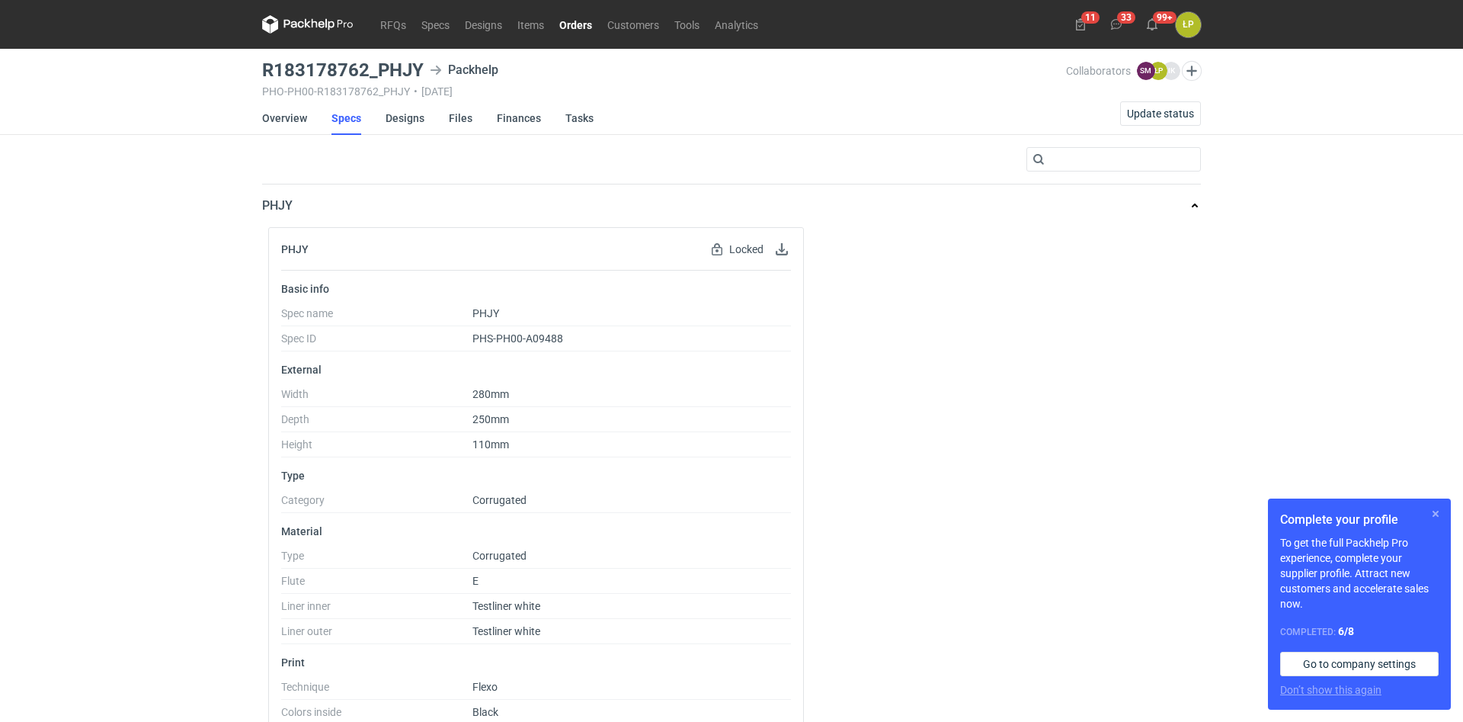
click at [729, 511] on button "button" at bounding box center [1435, 513] width 18 height 18
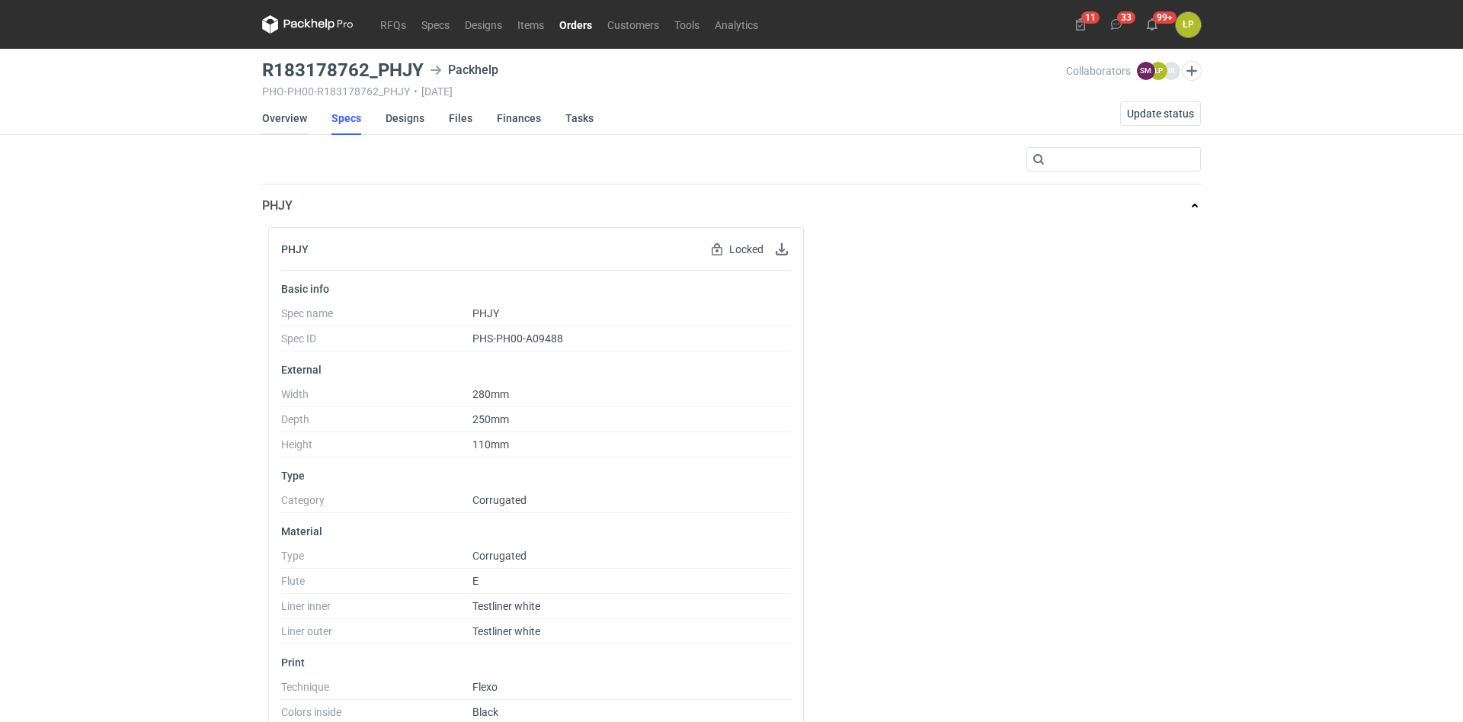
click at [302, 119] on link "Overview" at bounding box center [284, 118] width 45 height 34
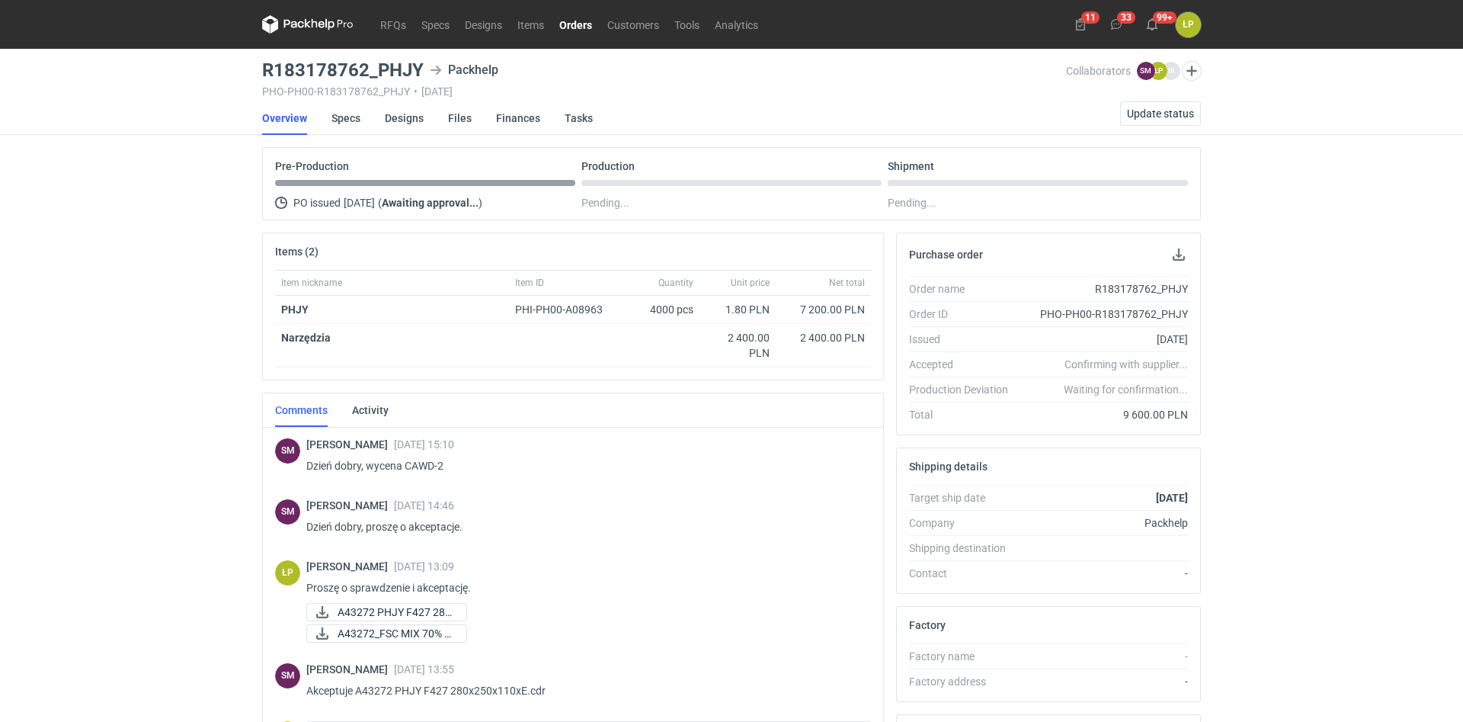
click at [423, 463] on p "Dzień dobry, wycena CAWD-2" at bounding box center [582, 465] width 552 height 18
copy p "CAWD"
click at [389, 18] on link "RFQs" at bounding box center [393, 24] width 41 height 18
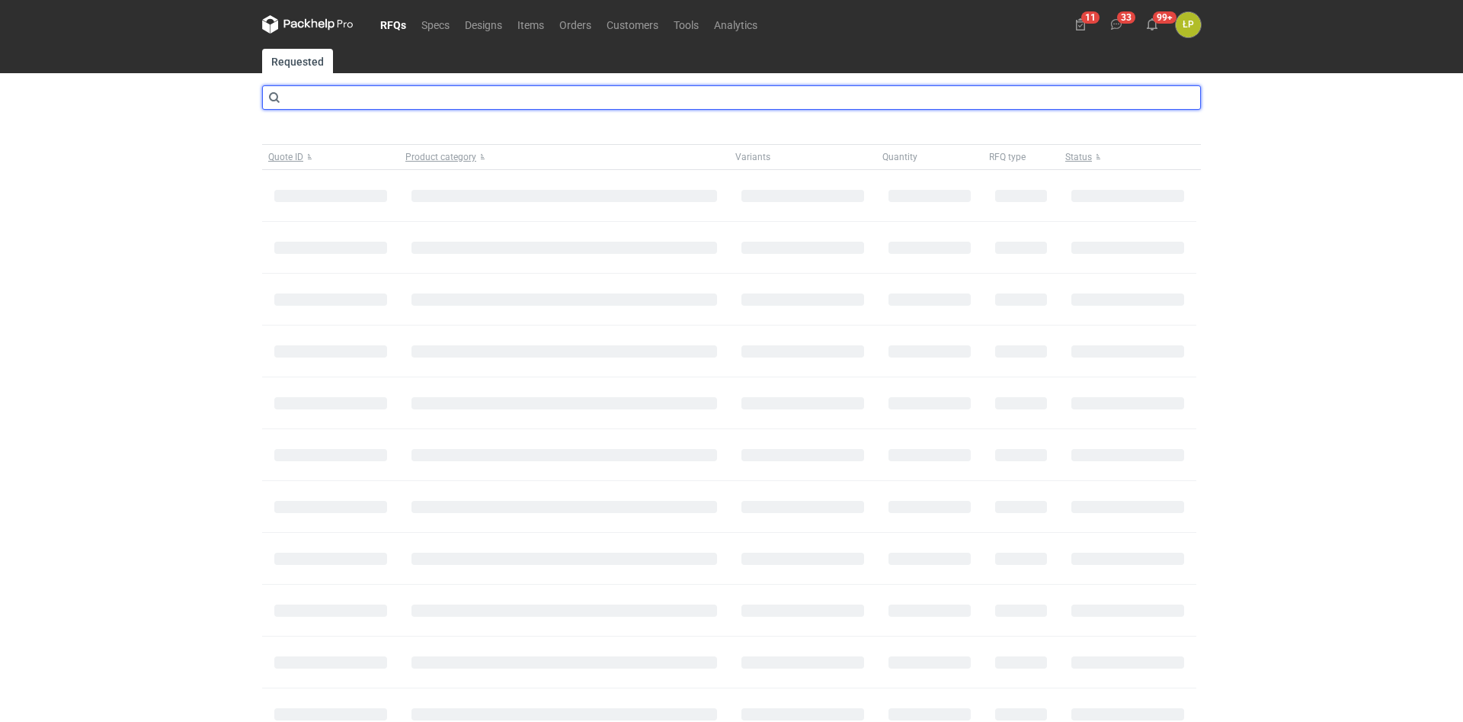
click at [354, 101] on input "text" at bounding box center [731, 97] width 939 height 24
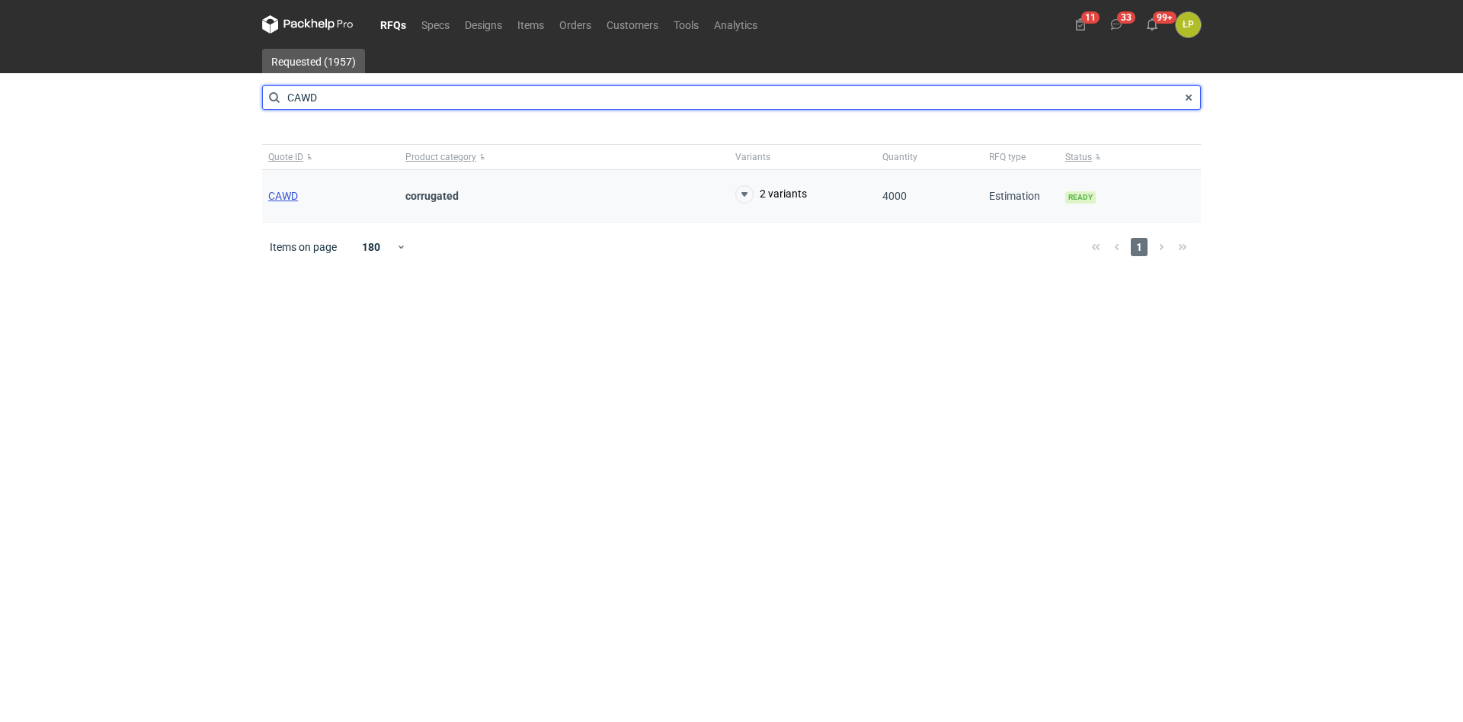
type input "CAWD"
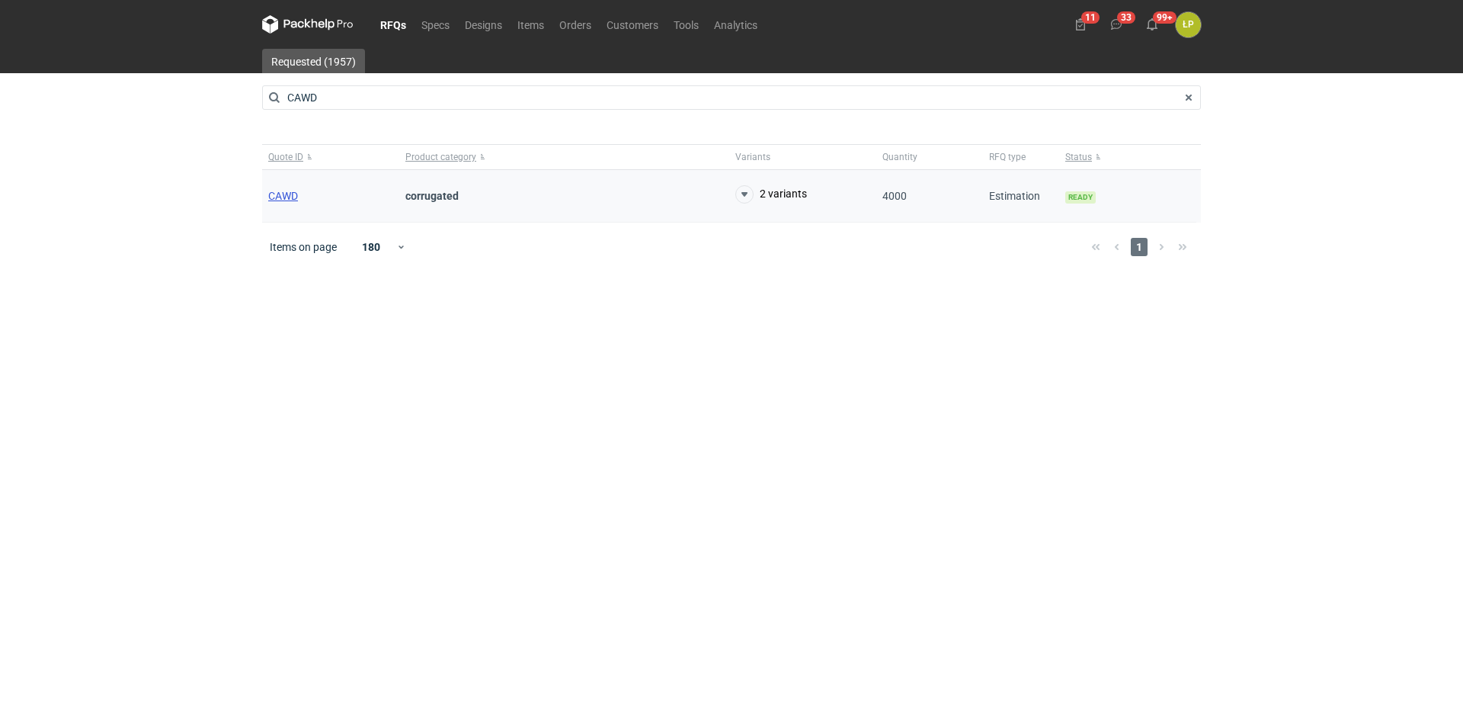
click at [290, 197] on span "CAWD" at bounding box center [283, 196] width 30 height 12
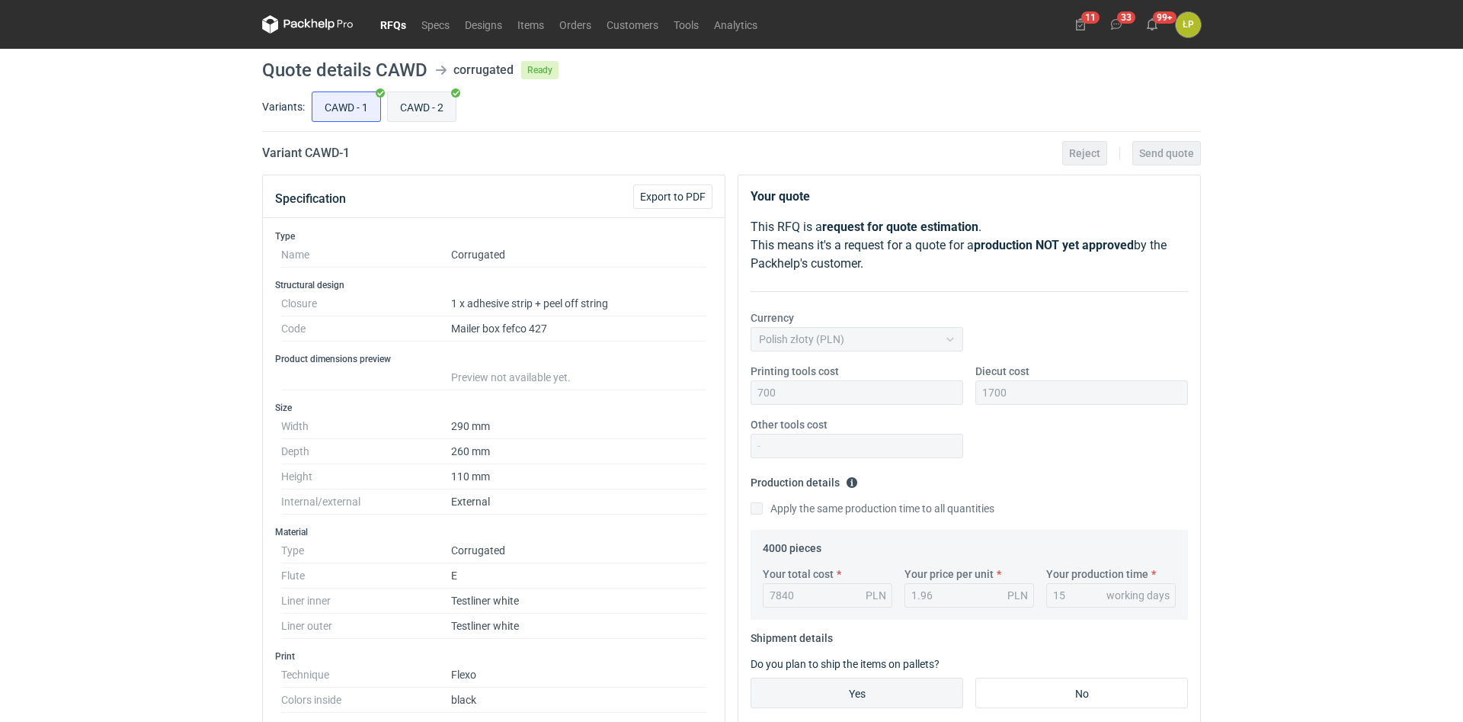
click at [414, 110] on input "CAWD - 2" at bounding box center [422, 106] width 68 height 29
radio input "true"
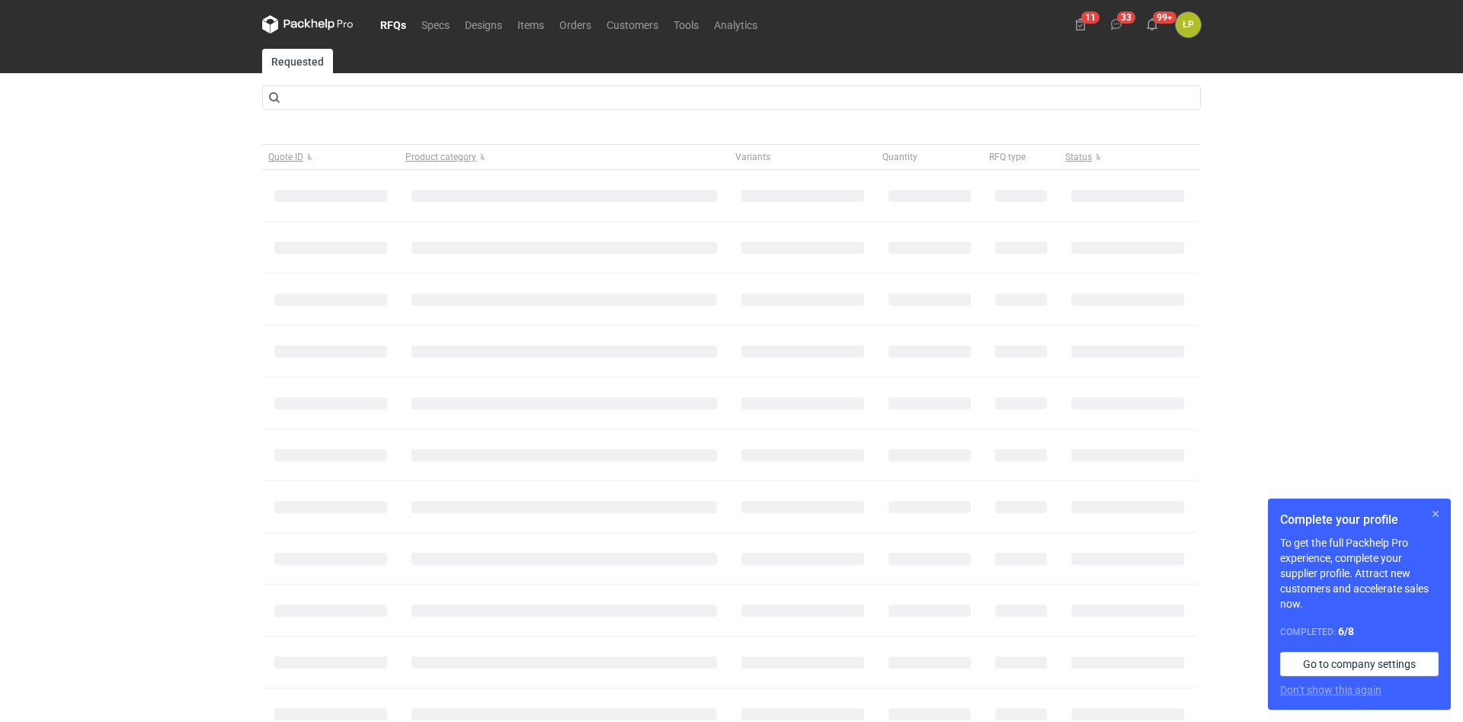
click at [1435, 508] on button "button" at bounding box center [1435, 513] width 18 height 18
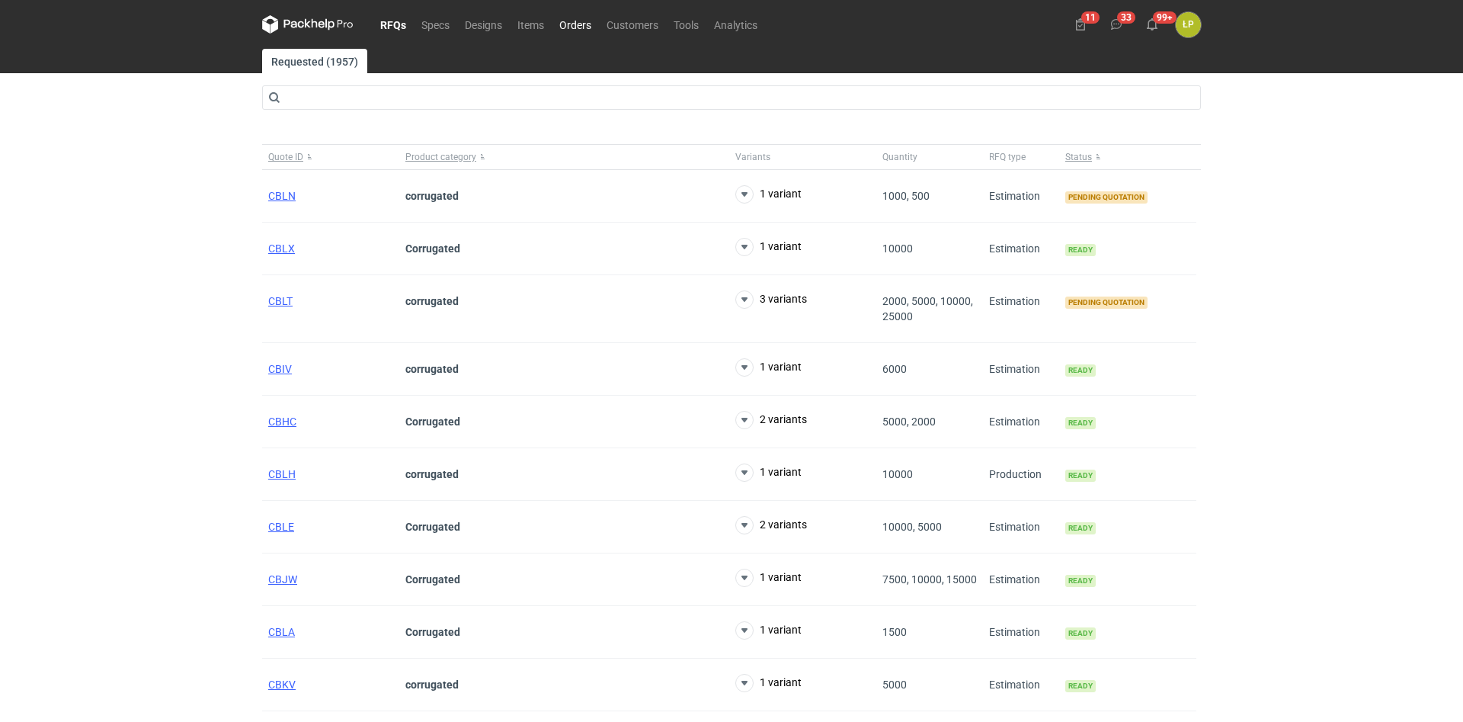
click at [592, 27] on link "Orders" at bounding box center [575, 24] width 47 height 18
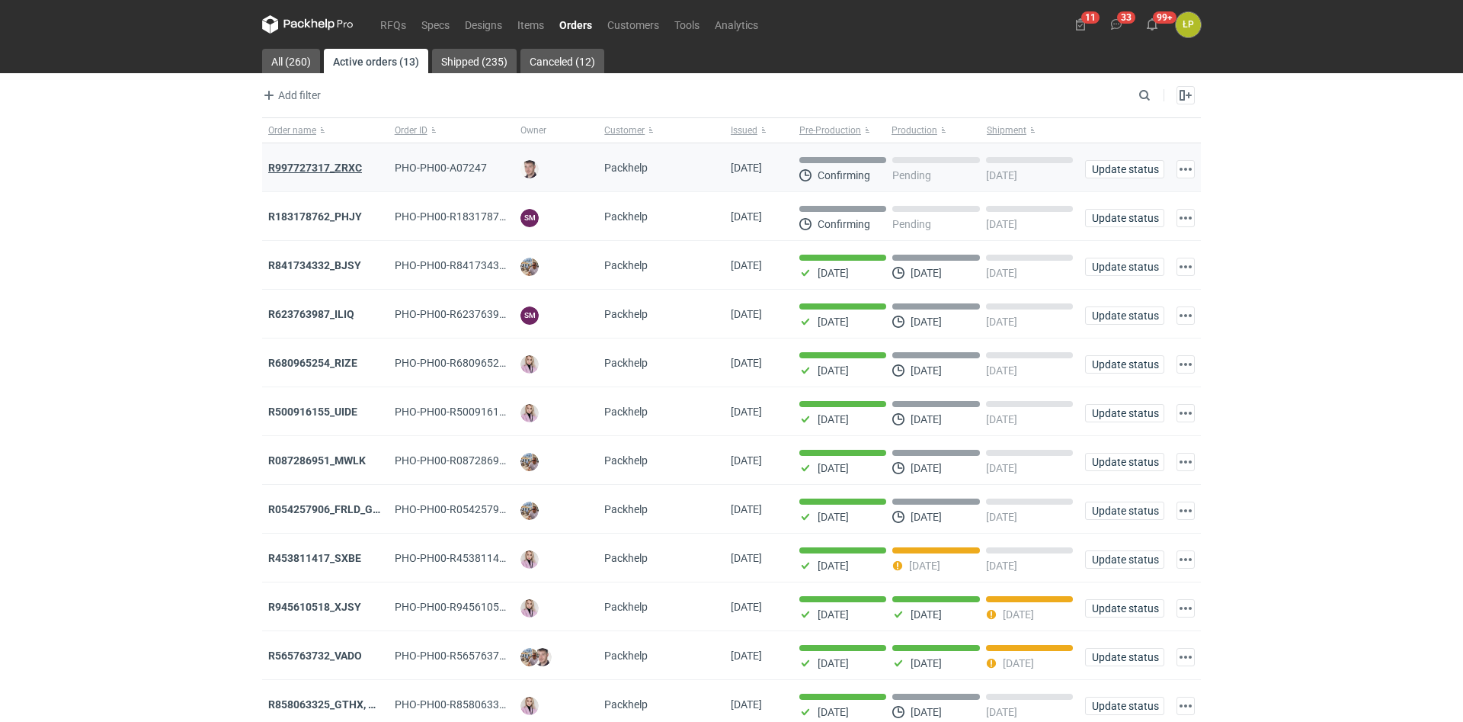
click at [339, 166] on strong "R997727317_ZRXC" at bounding box center [315, 168] width 94 height 12
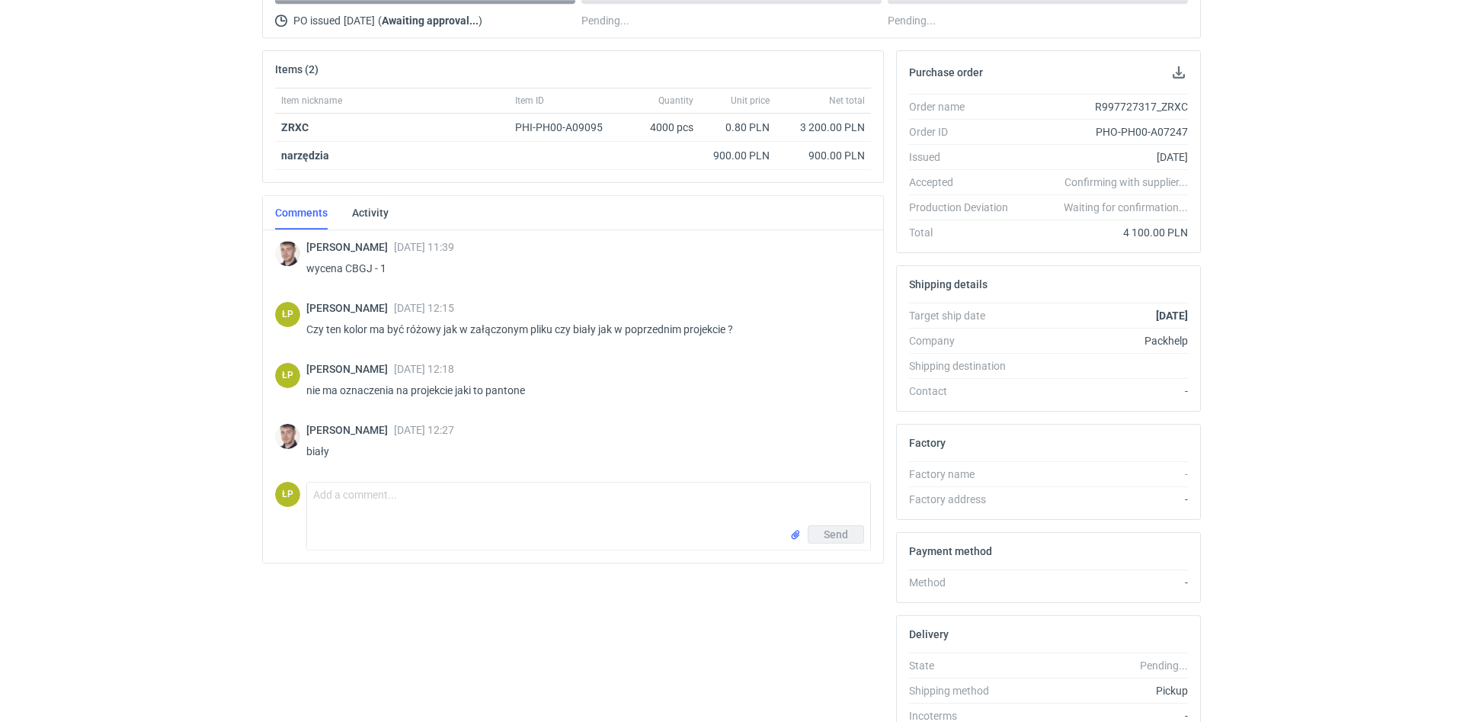
scroll to position [258, 0]
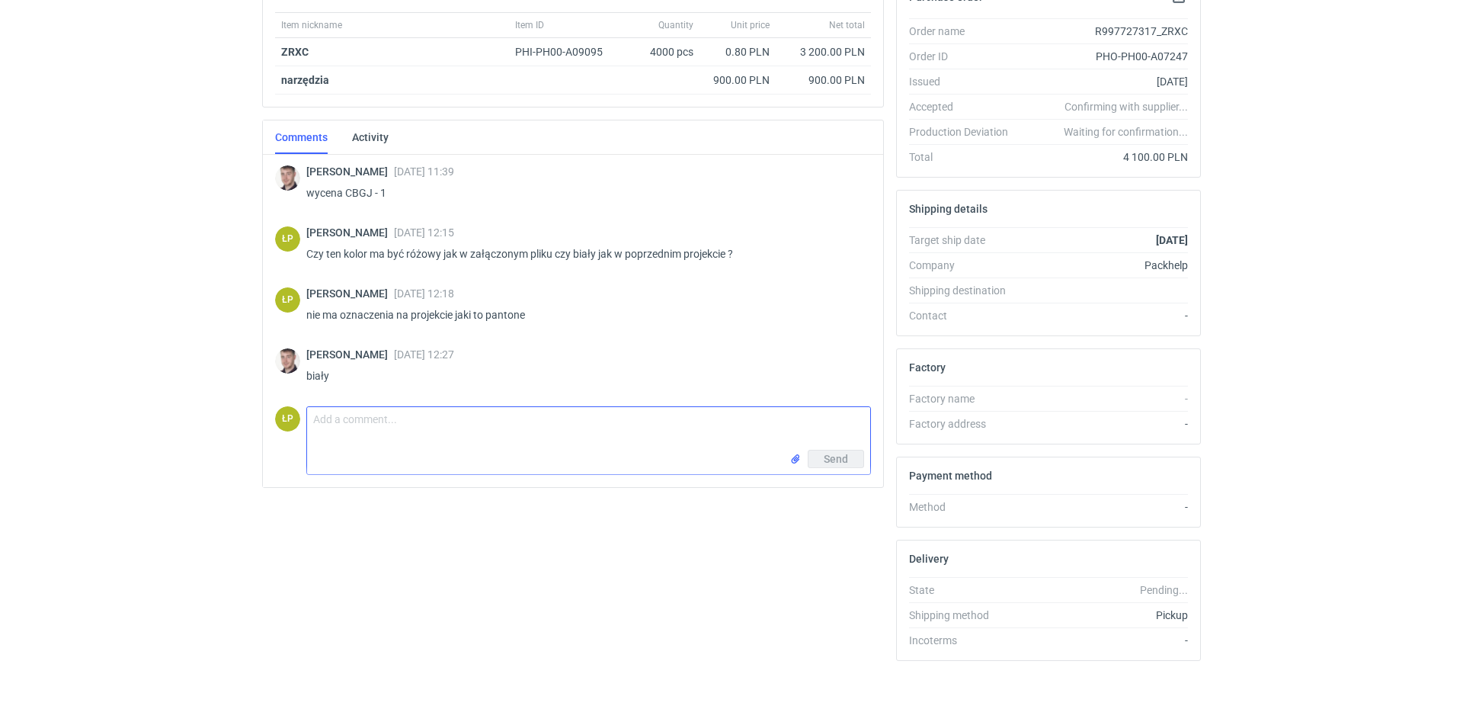
click at [664, 427] on textarea "Comment message" at bounding box center [588, 428] width 563 height 43
type textarea "Proszę o akceptację"
click at [516, 555] on div "Items (2) Item nickname Item ID Quantity Unit price Net total ZRXC PHI-PH00-A09…" at bounding box center [573, 324] width 634 height 698
click at [824, 498] on button "Send" at bounding box center [836, 492] width 56 height 18
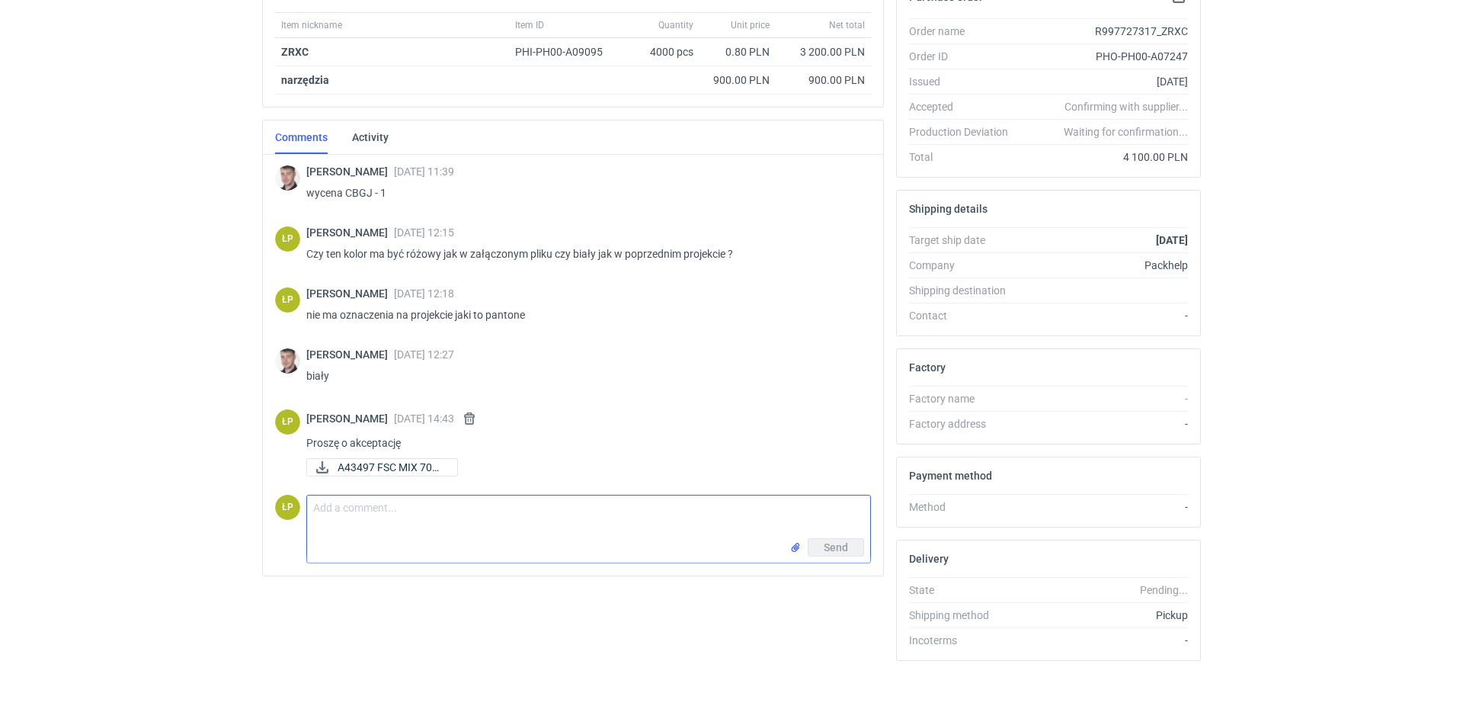
drag, startPoint x: 737, startPoint y: 524, endPoint x: 743, endPoint y: 518, distance: 8.6
click at [731, 524] on textarea "Comment message" at bounding box center [588, 516] width 563 height 43
paste textarea "W załączniku . Zauważyłem ze ten napis po zamknięciu będzie do góry nogami ze w…"
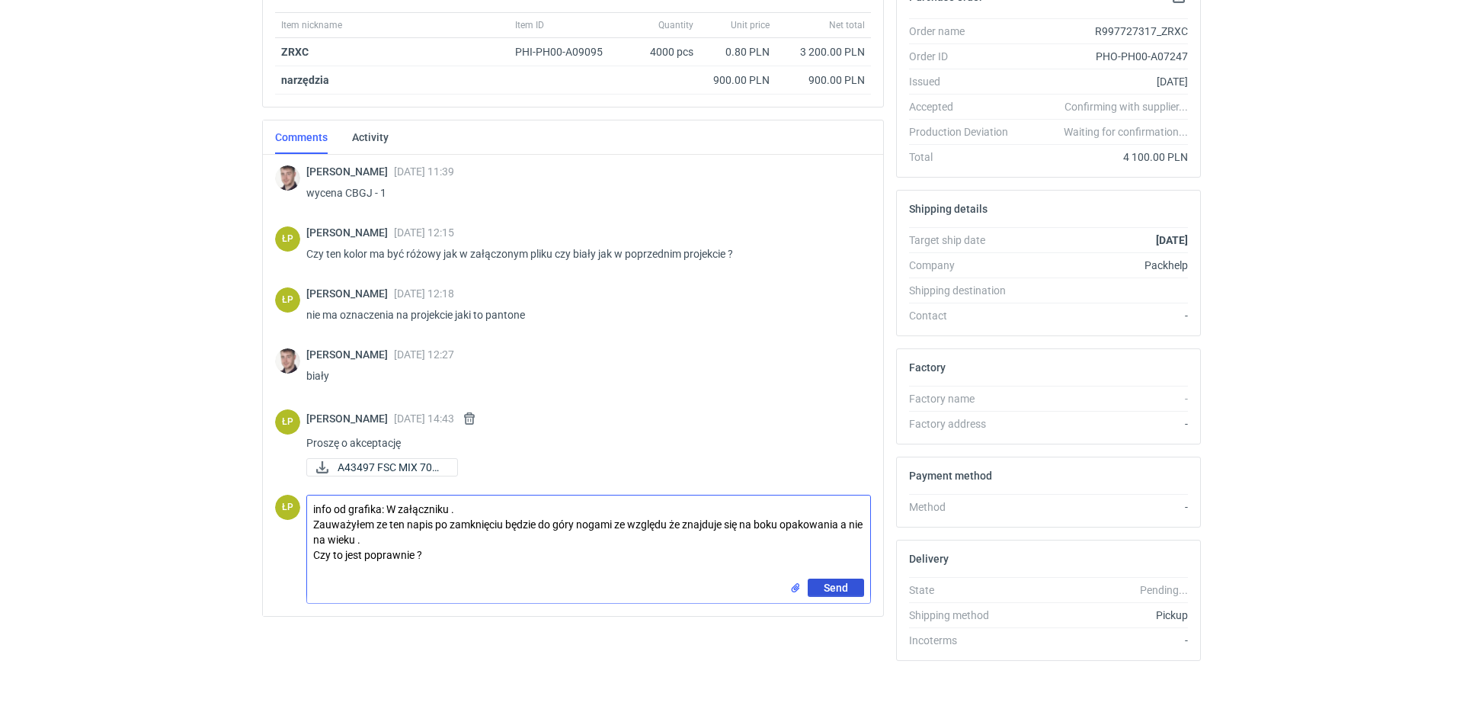
type textarea "info od grafika: W załączniku . Zauważyłem ze ten napis po zamknięciu będzie do…"
click at [835, 583] on span "Send" at bounding box center [836, 587] width 24 height 11
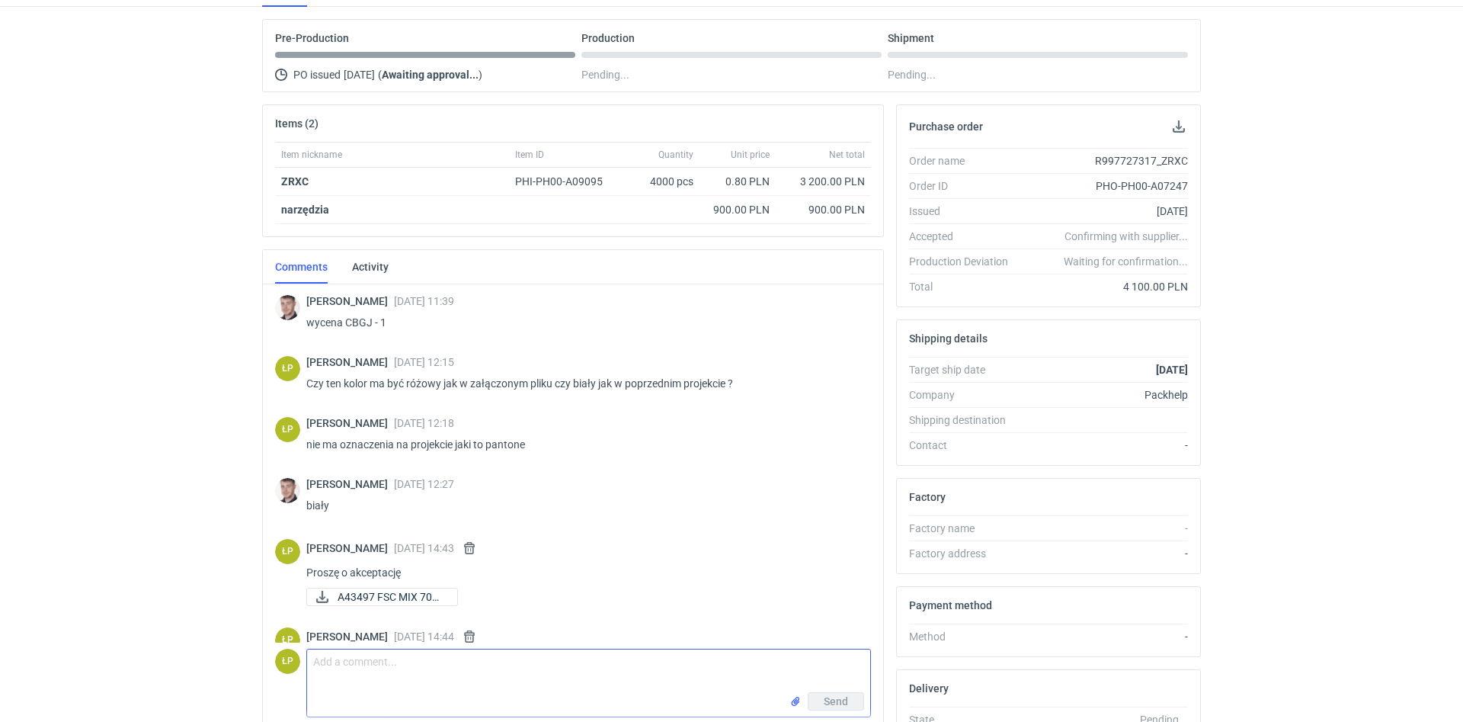
scroll to position [0, 0]
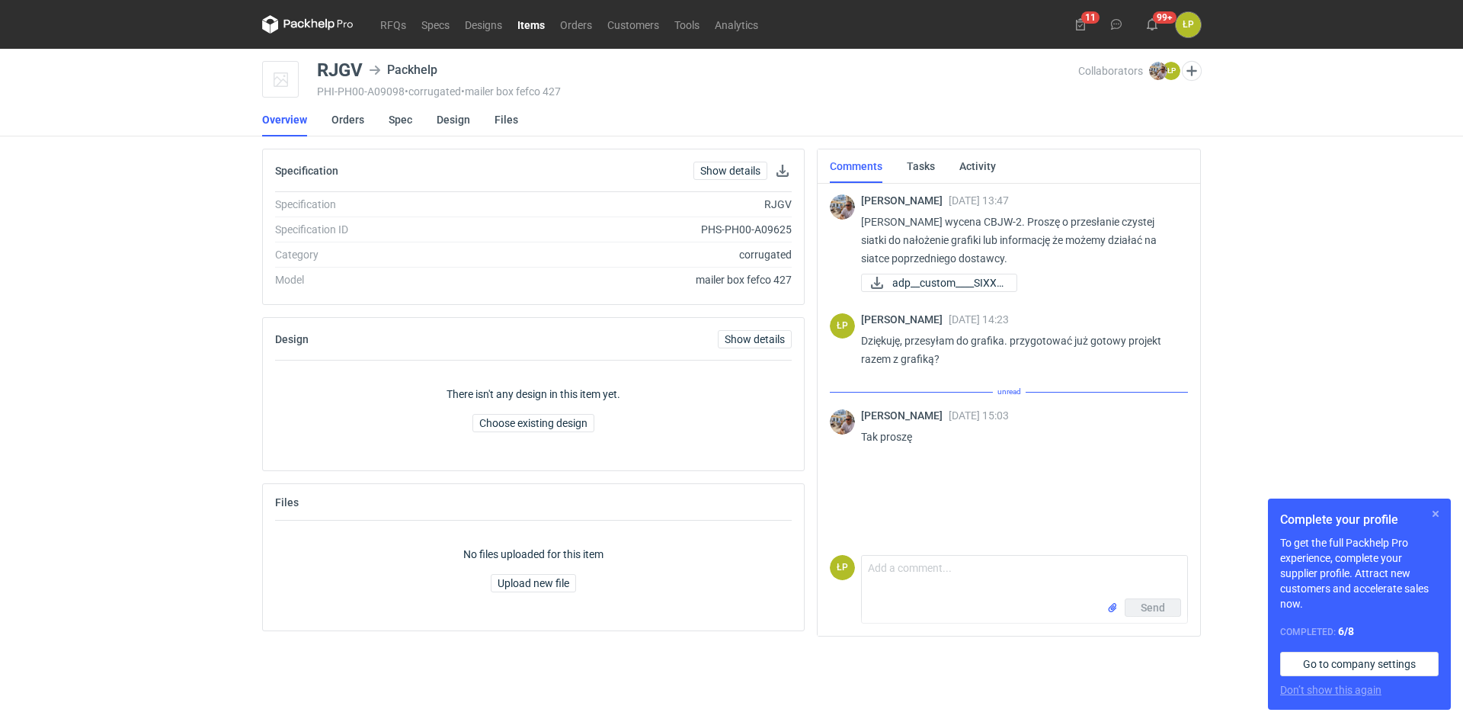
click at [1434, 517] on button "button" at bounding box center [1435, 513] width 18 height 18
